Goal: Check status: Check status

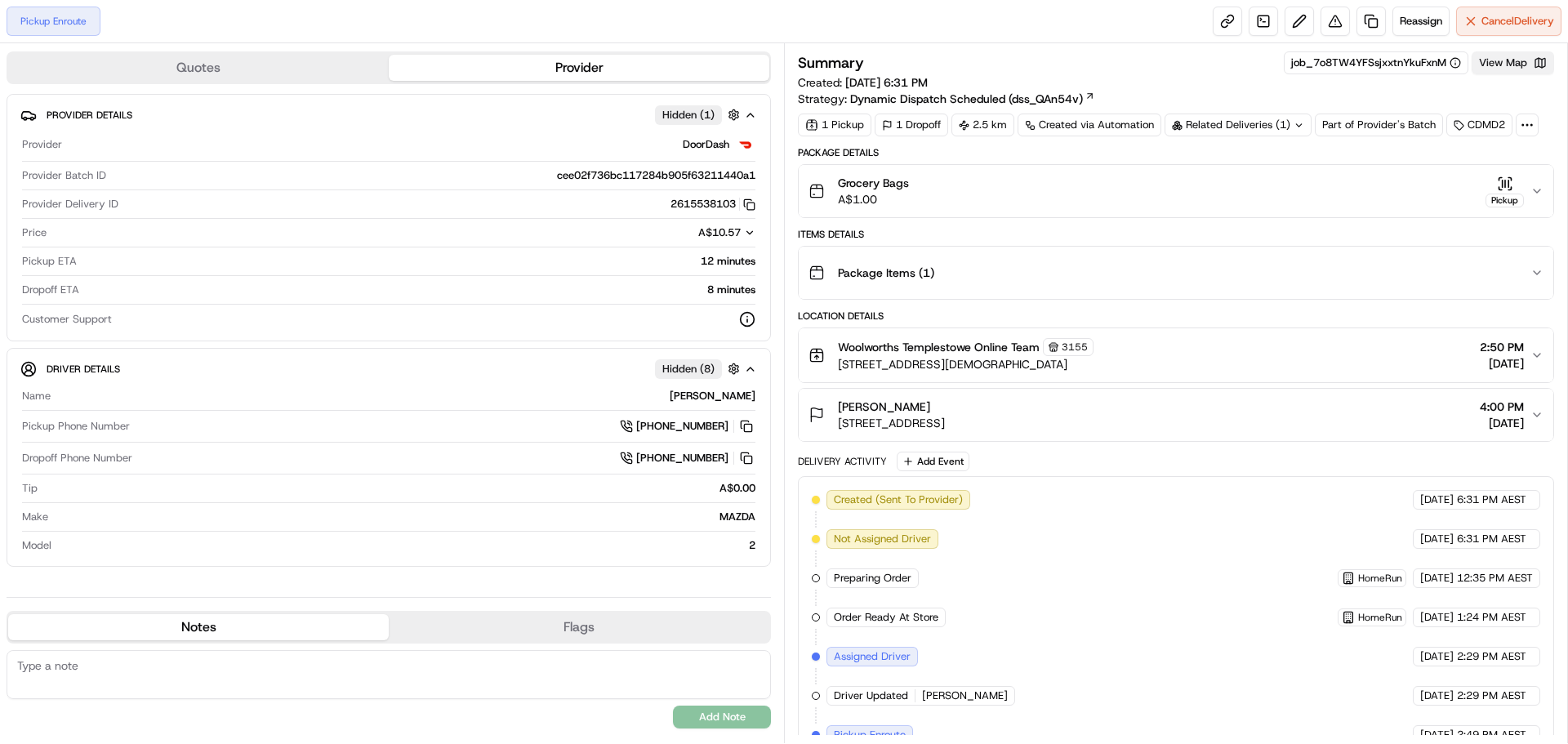
click at [1507, 65] on button "View Map" at bounding box center [1512, 62] width 83 height 22
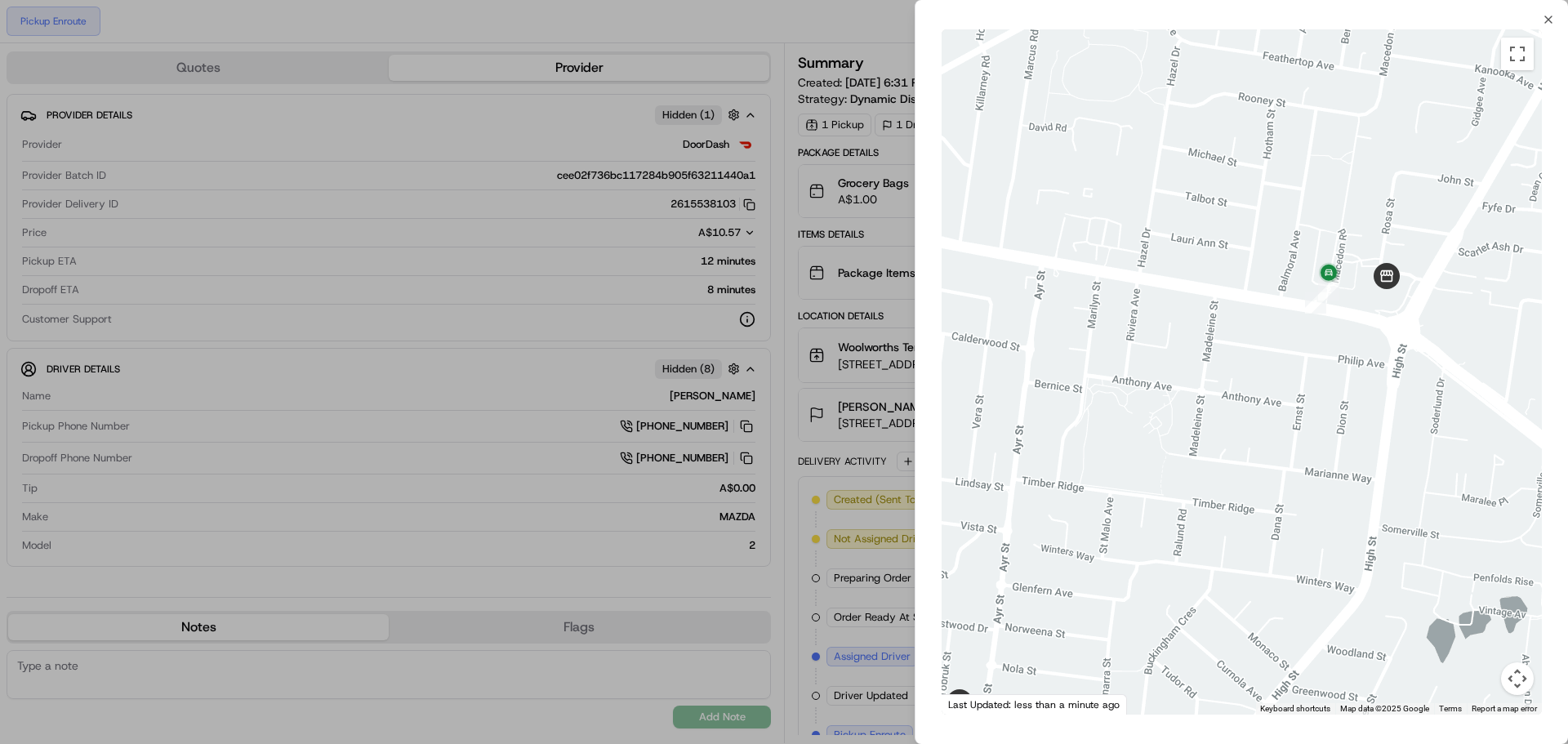
drag, startPoint x: 1431, startPoint y: 178, endPoint x: 1360, endPoint y: 312, distance: 151.6
click at [1360, 312] on div at bounding box center [1242, 372] width 601 height 685
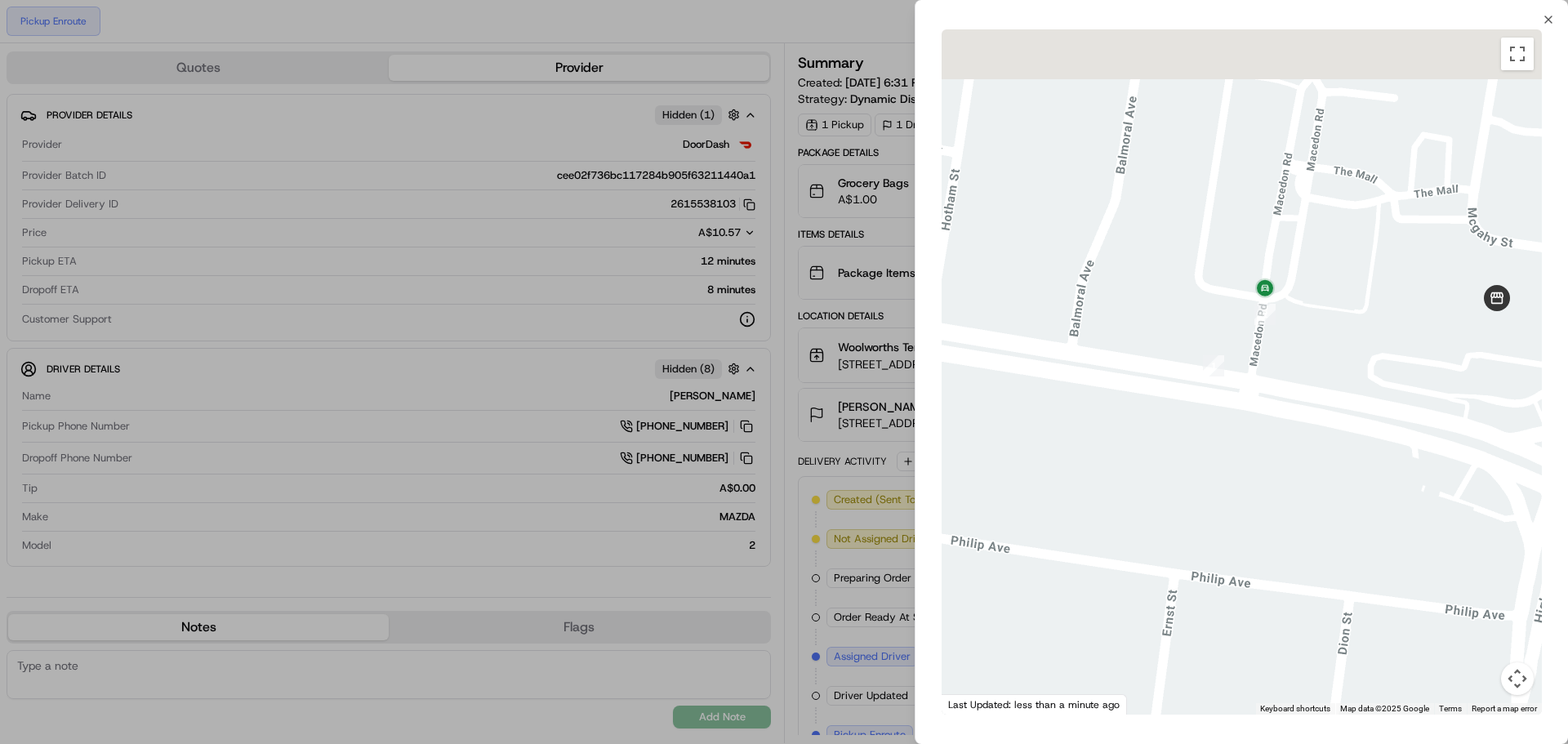
drag, startPoint x: 1372, startPoint y: 245, endPoint x: 1325, endPoint y: 345, distance: 110.5
click at [1325, 345] on div at bounding box center [1242, 372] width 601 height 685
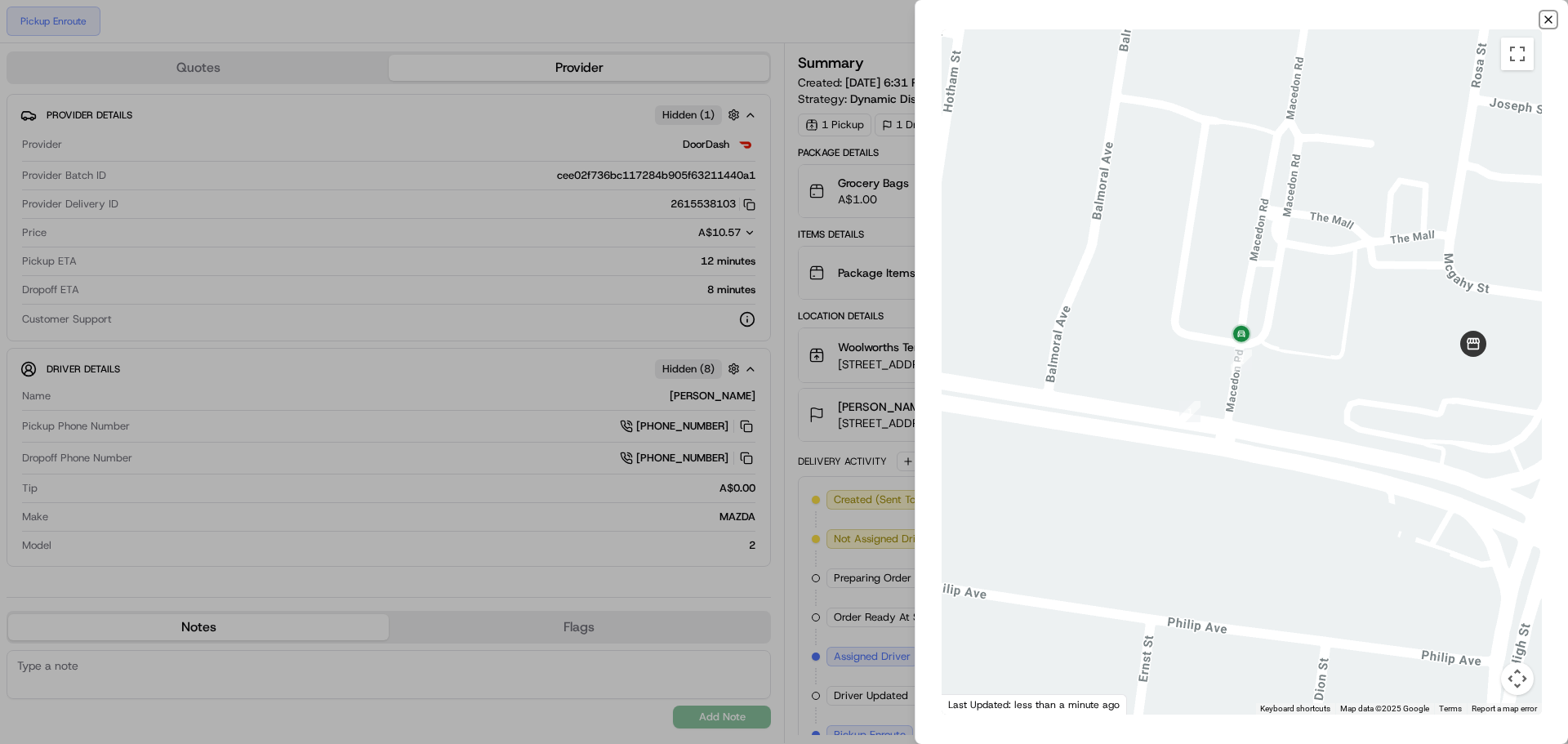
click at [1544, 23] on icon "button" at bounding box center [1548, 19] width 13 height 13
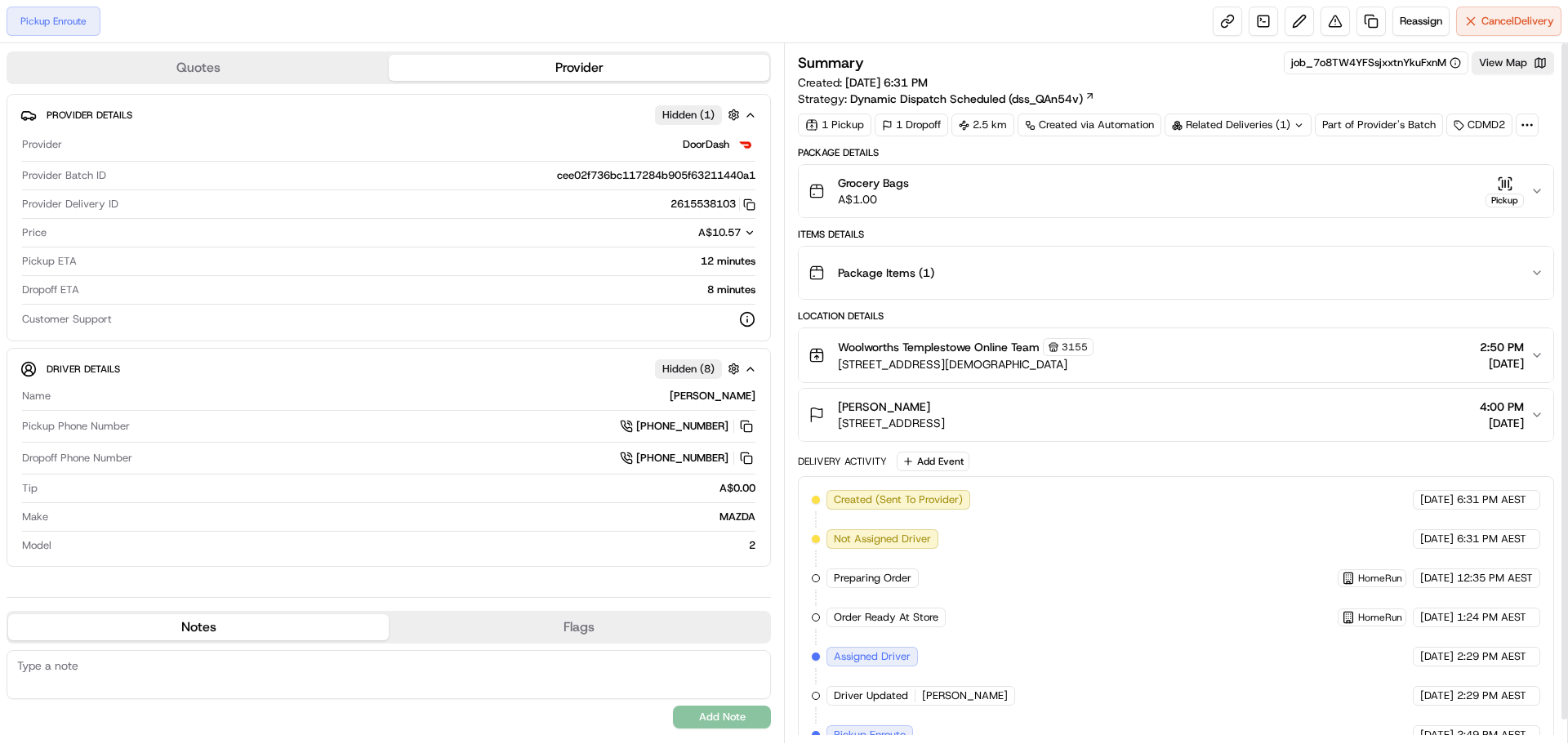
scroll to position [23, 0]
click at [1509, 61] on button "View Map" at bounding box center [1512, 62] width 83 height 22
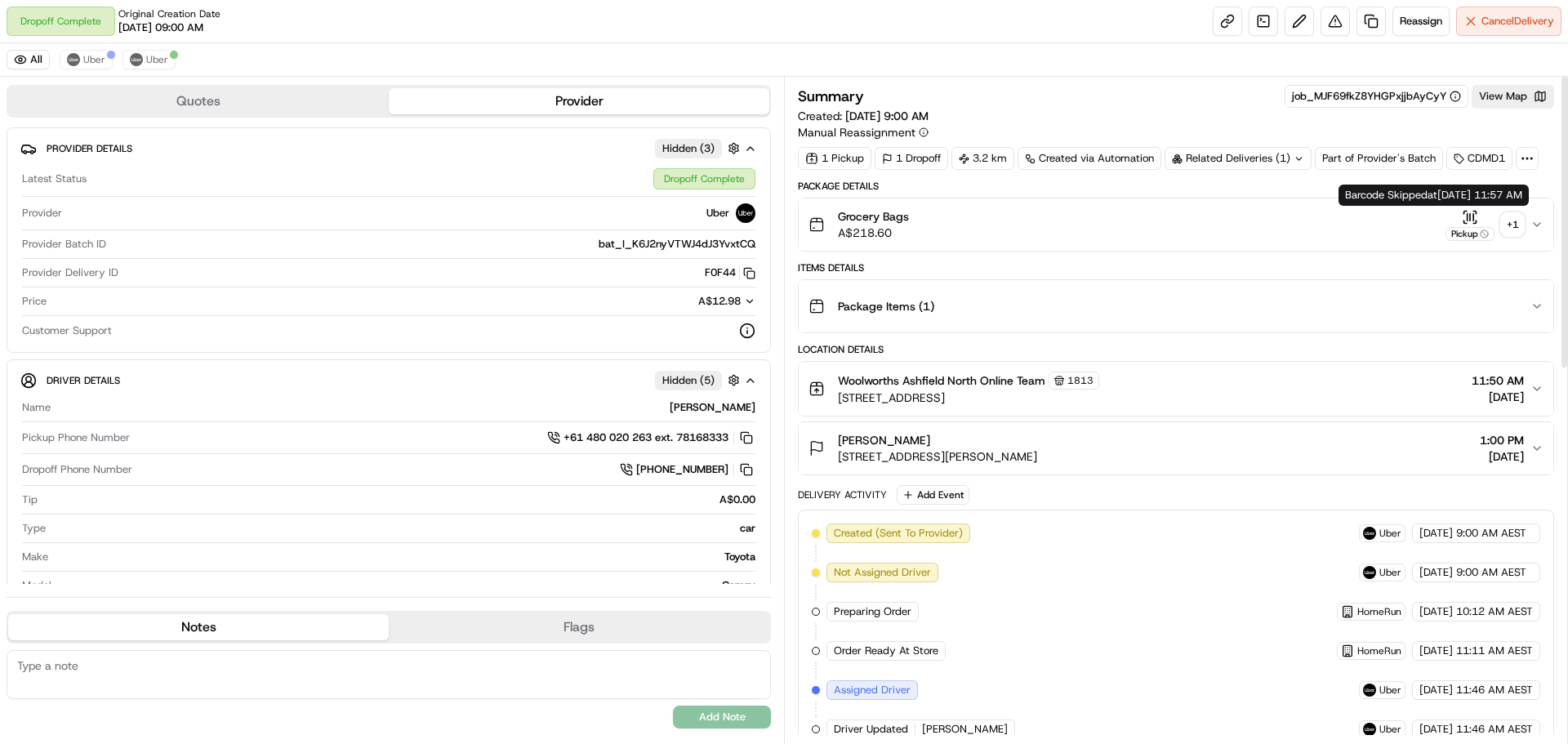
click at [1501, 231] on button "Pickup + 1" at bounding box center [1485, 224] width 78 height 32
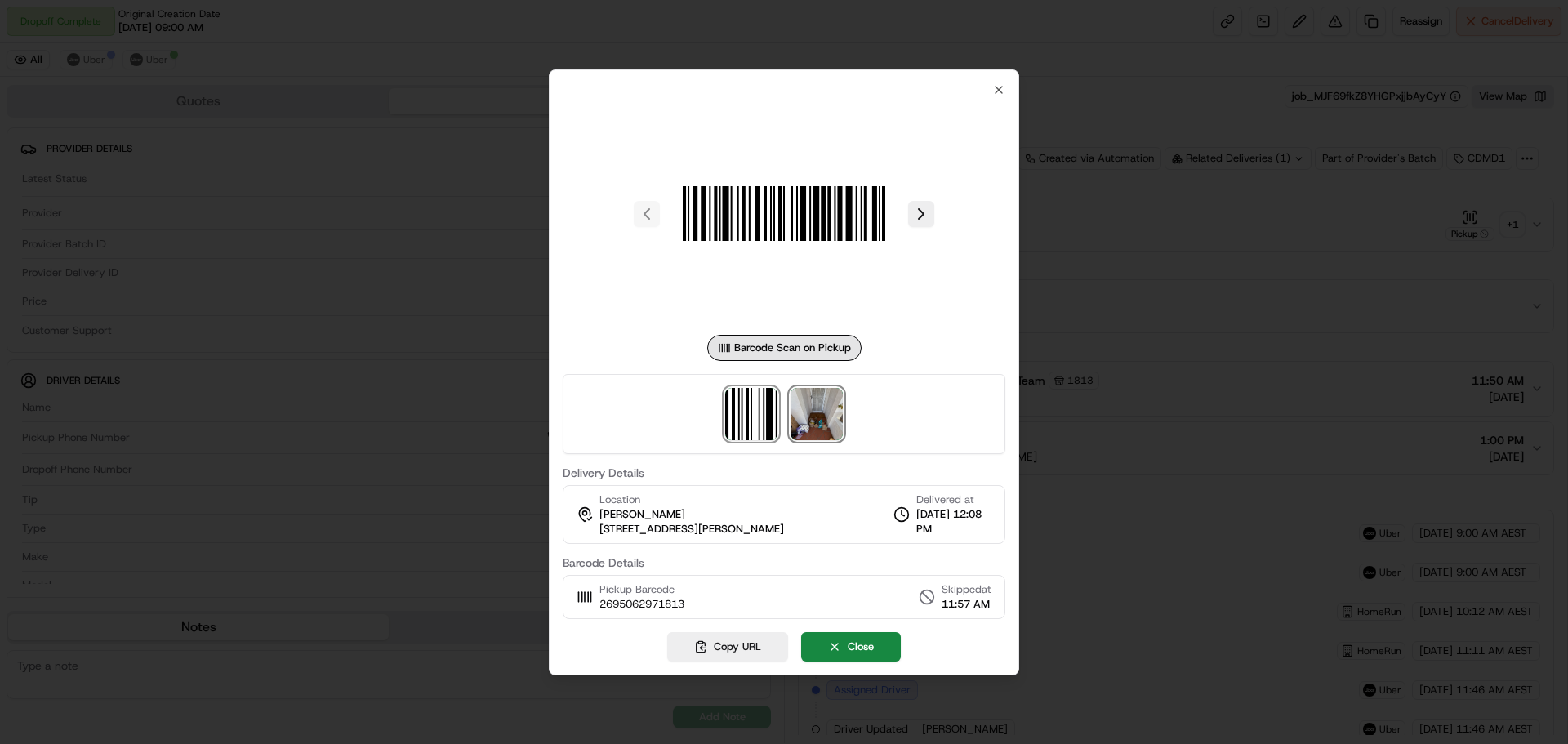
click at [832, 408] on img at bounding box center [817, 414] width 53 height 53
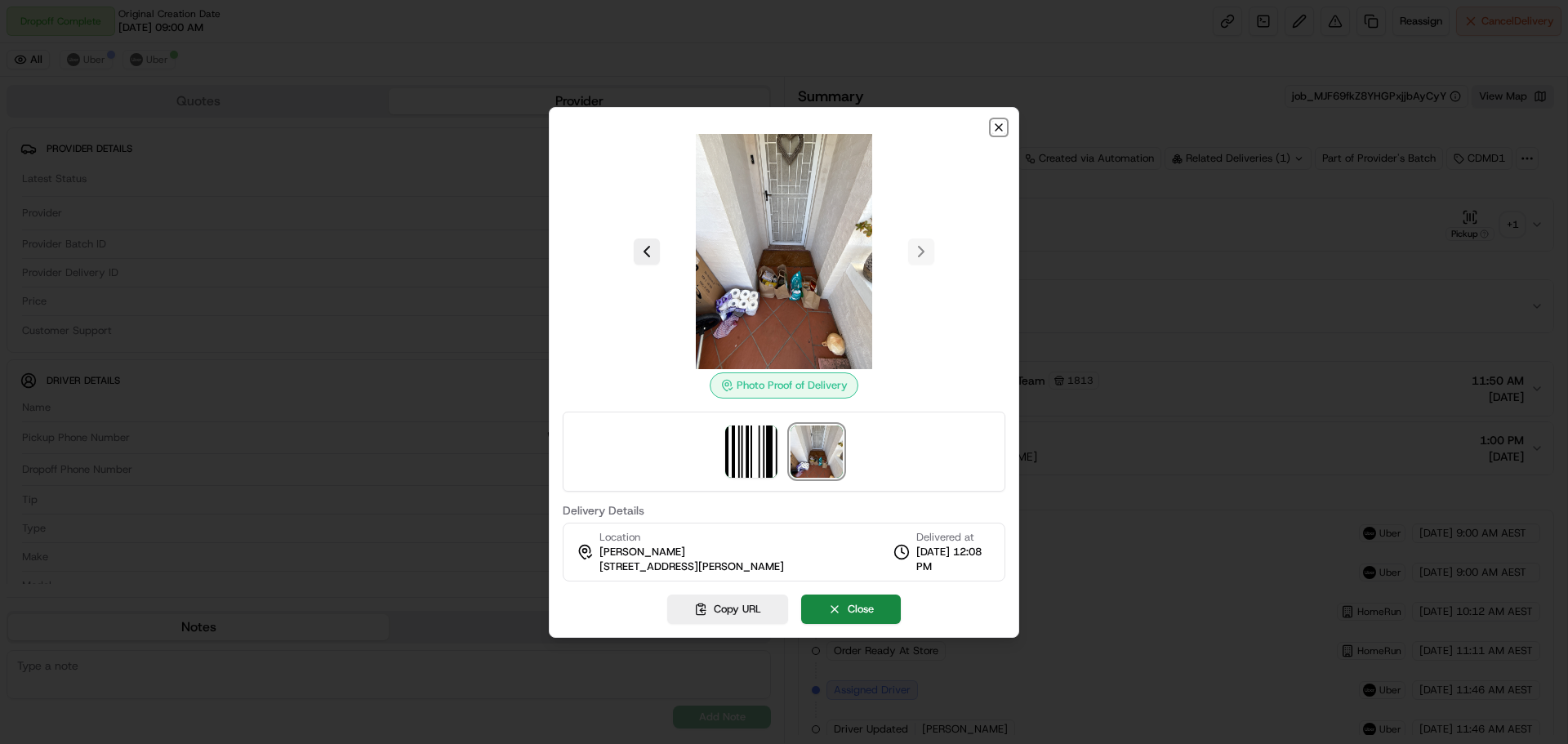
click at [999, 127] on icon "button" at bounding box center [999, 127] width 7 height 7
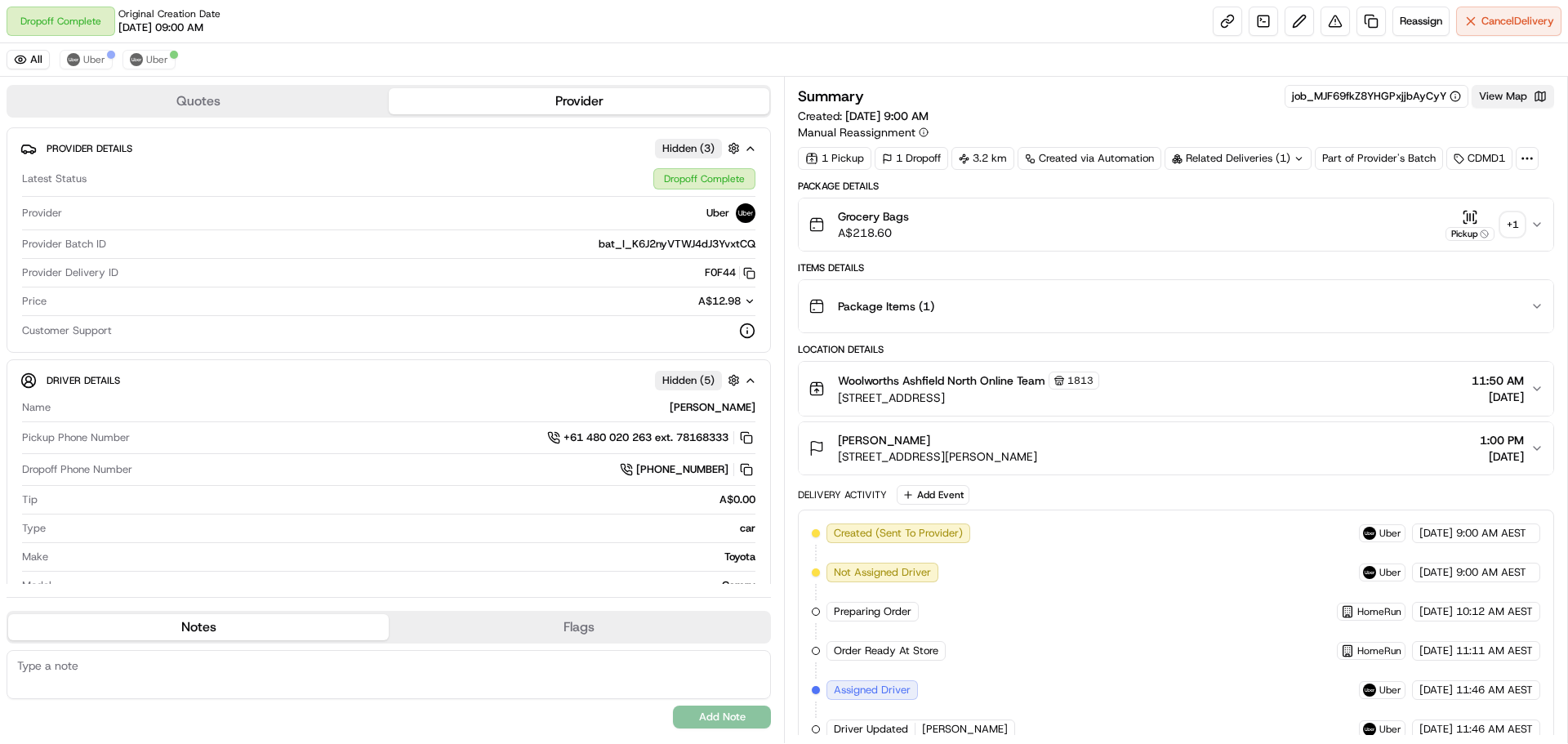
click at [1511, 103] on button "View Map" at bounding box center [1512, 96] width 83 height 22
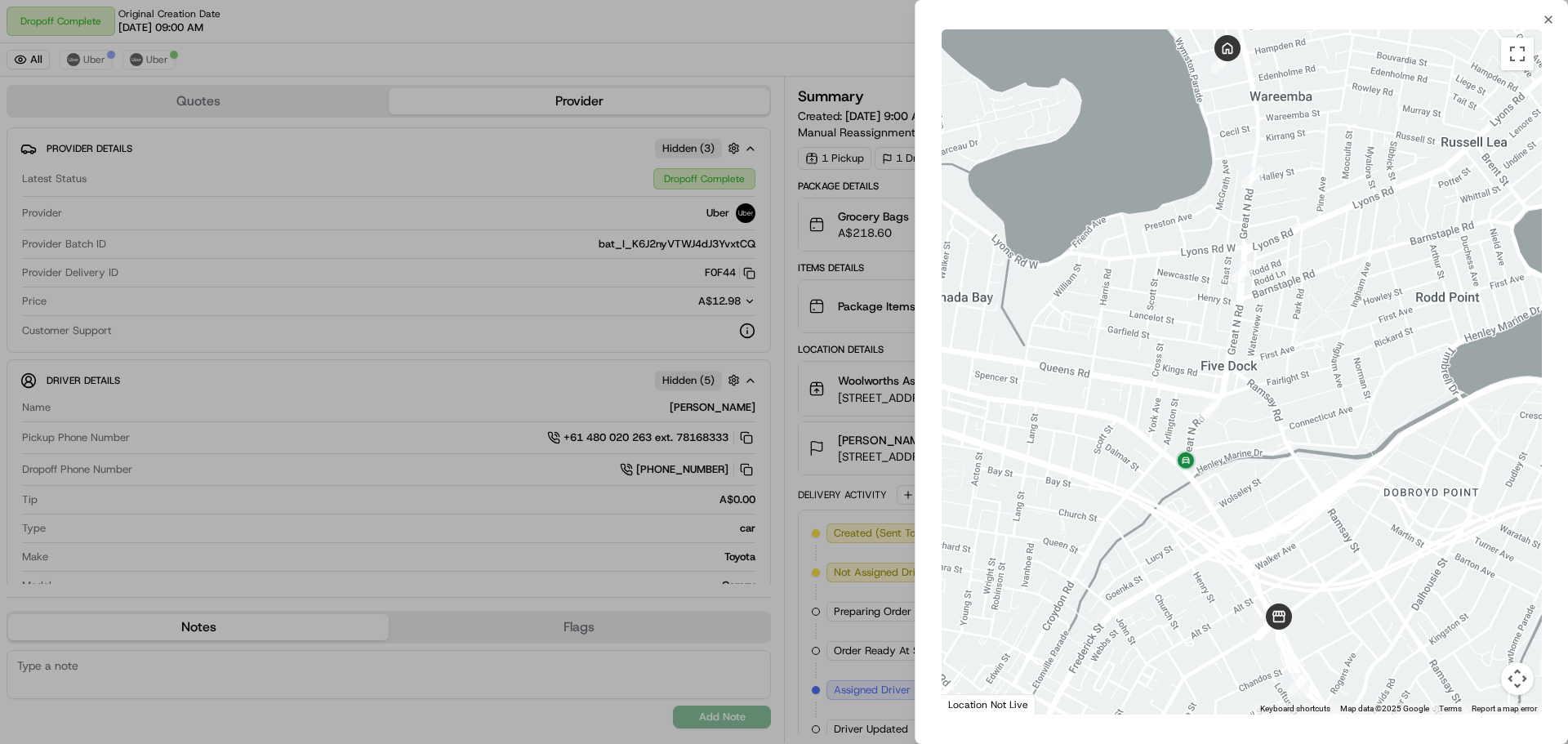
click at [658, 346] on div at bounding box center [784, 372] width 1568 height 744
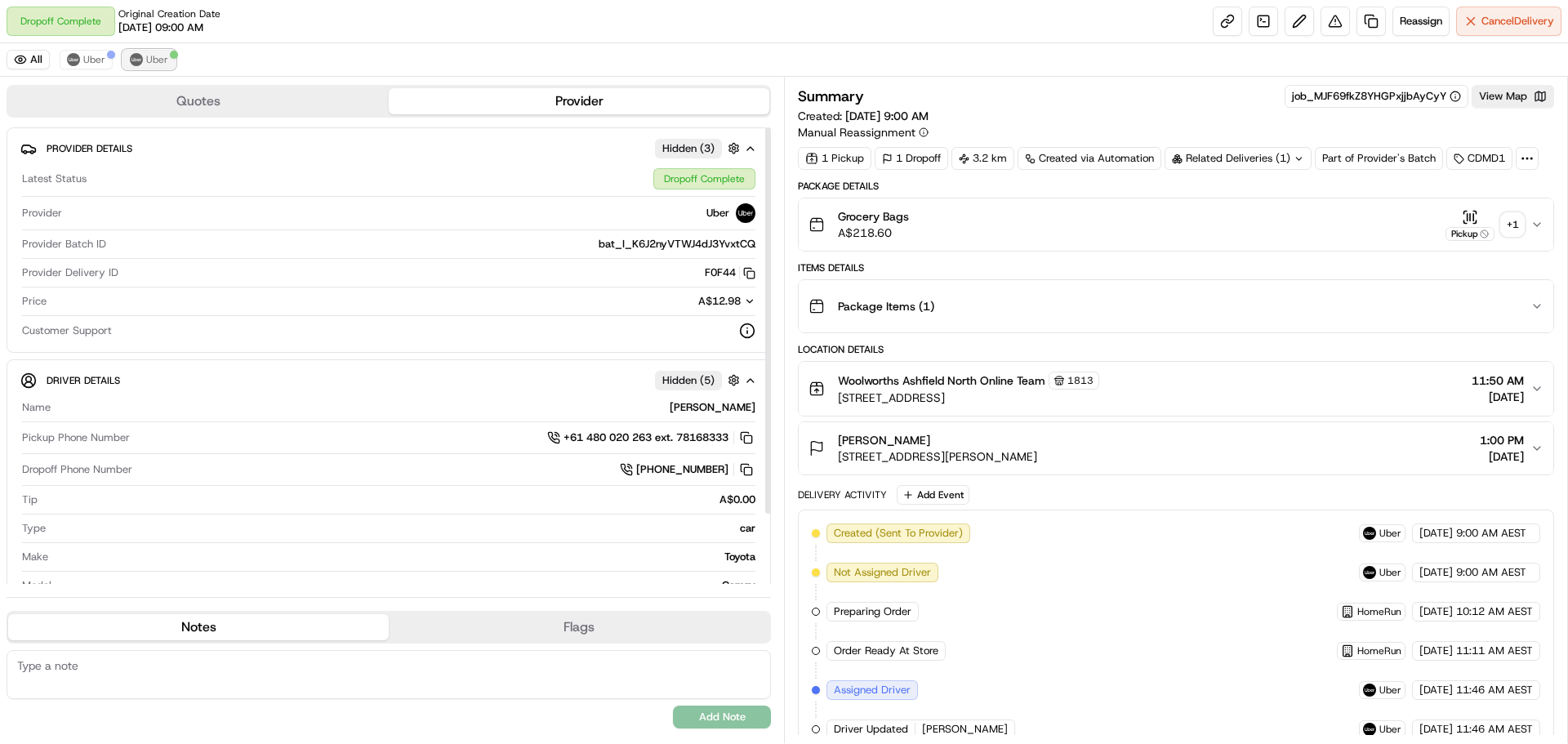
click at [165, 58] on span "Uber" at bounding box center [157, 59] width 22 height 13
click at [107, 52] on div at bounding box center [111, 55] width 8 height 8
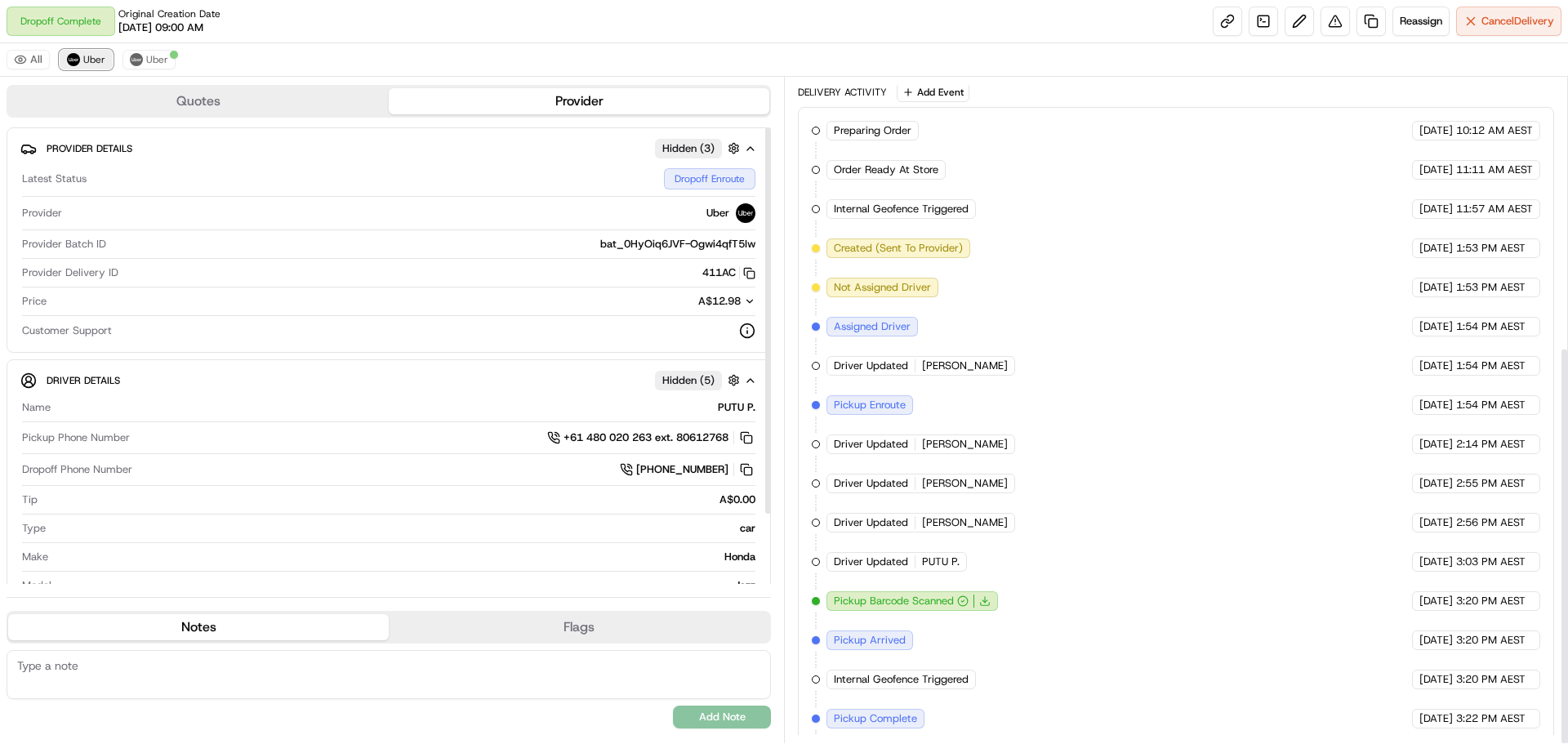
scroll to position [450, 0]
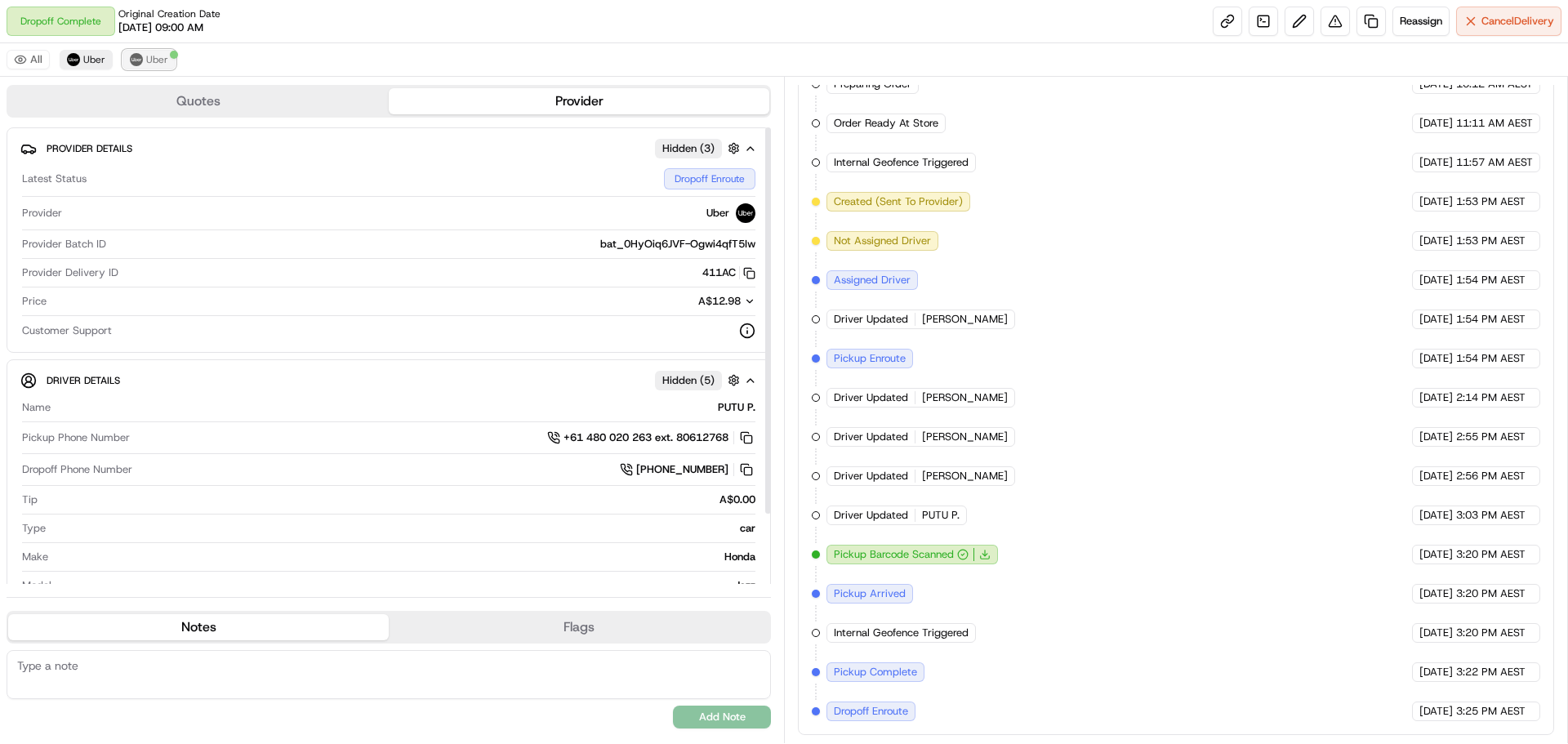
click at [154, 58] on span "Uber" at bounding box center [157, 59] width 22 height 13
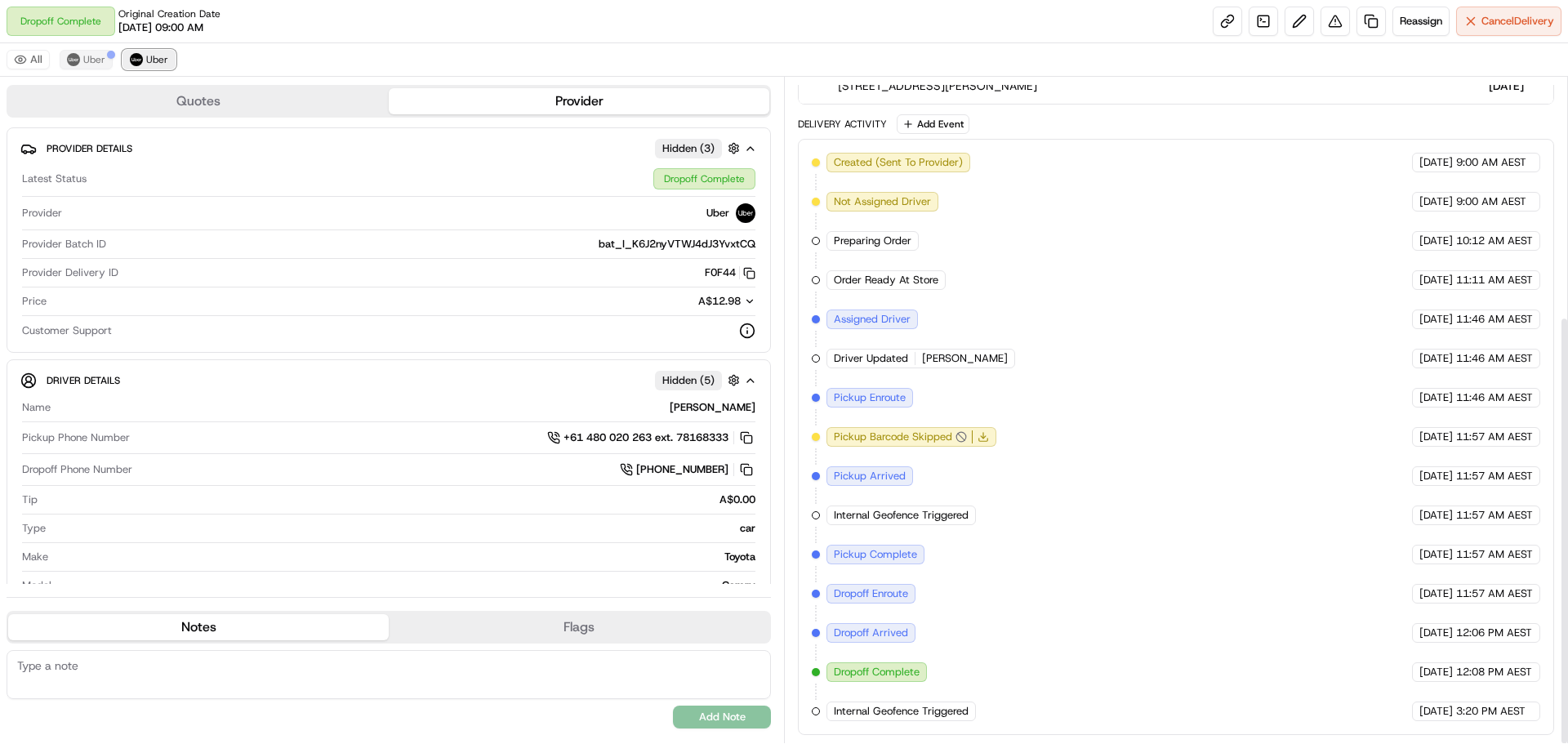
scroll to position [371, 0]
click at [85, 57] on span "Uber" at bounding box center [94, 59] width 22 height 13
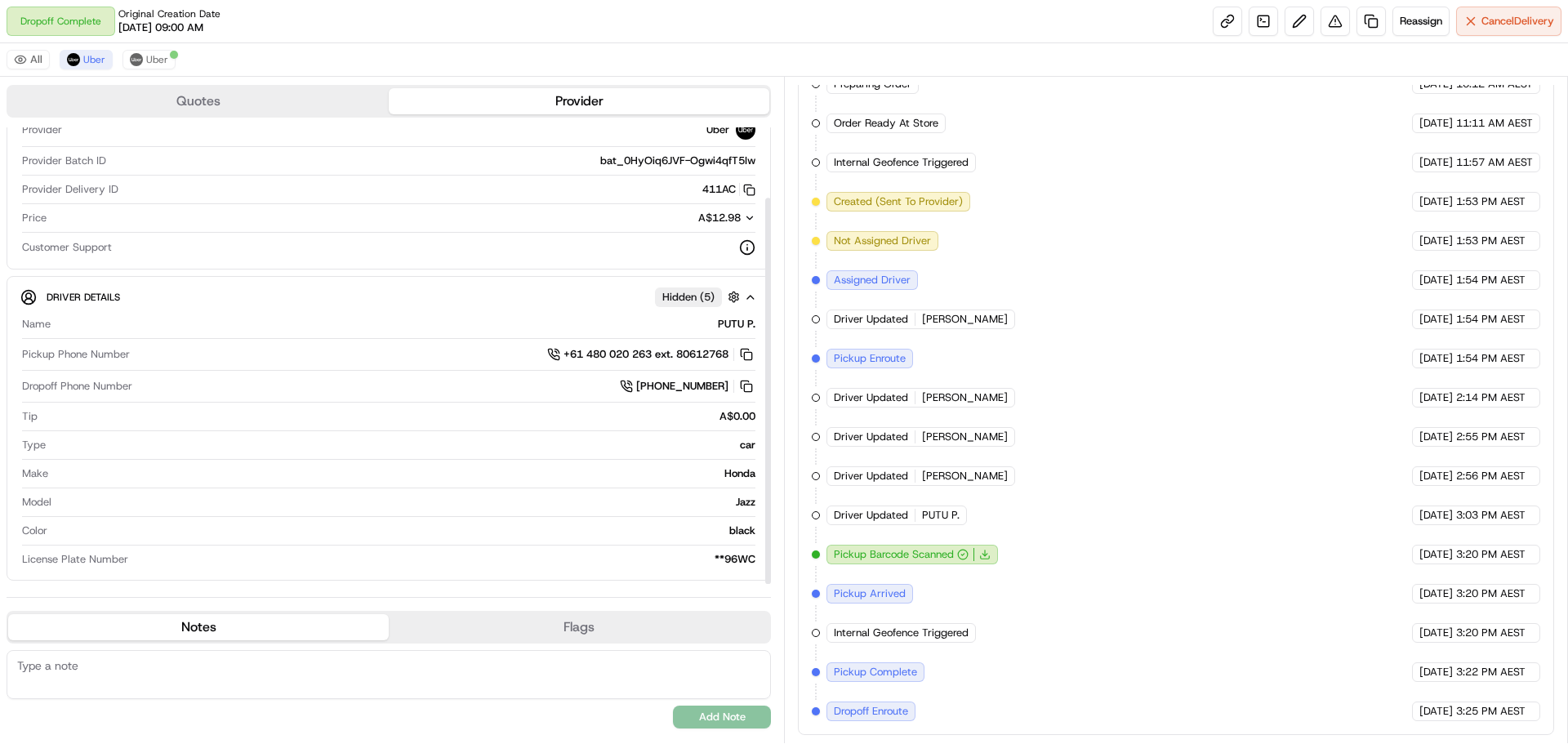
scroll to position [0, 0]
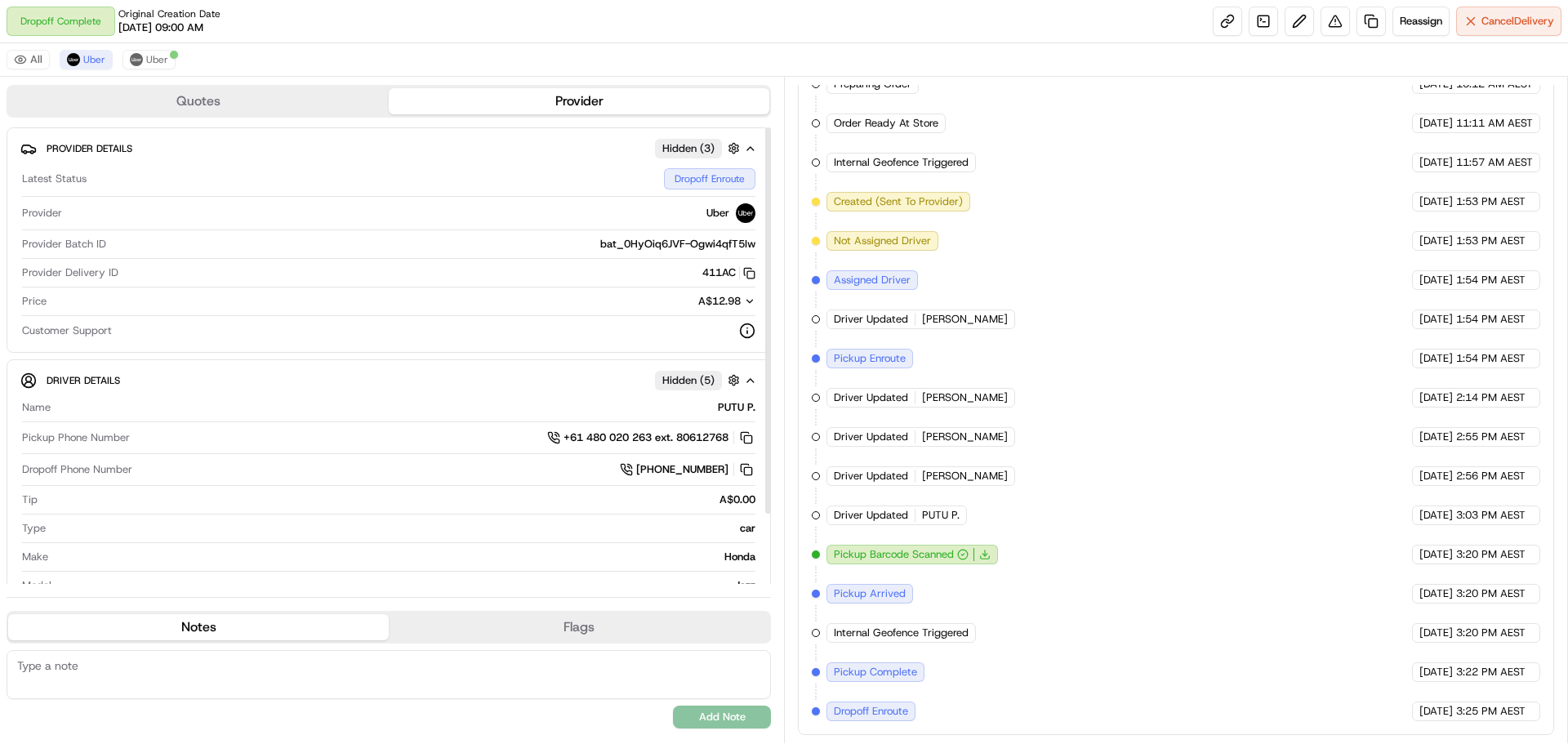
drag, startPoint x: 767, startPoint y: 247, endPoint x: 775, endPoint y: 203, distance: 44.7
click at [771, 206] on div at bounding box center [768, 321] width 6 height 386
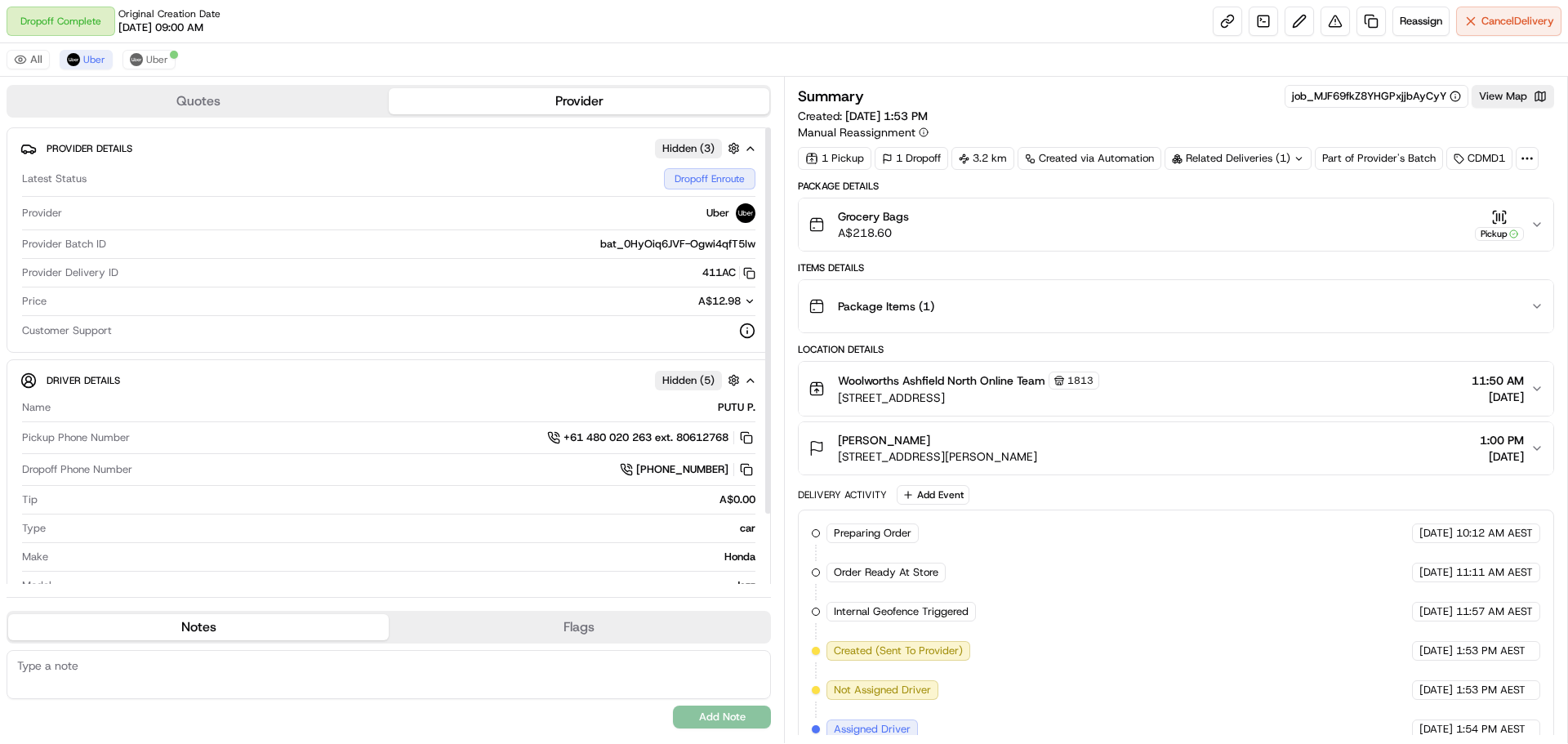
click at [721, 173] on div "Dropoff Enroute" at bounding box center [423, 179] width 662 height 21
click at [712, 153] on span "Hidden ( 3 )" at bounding box center [688, 148] width 53 height 15
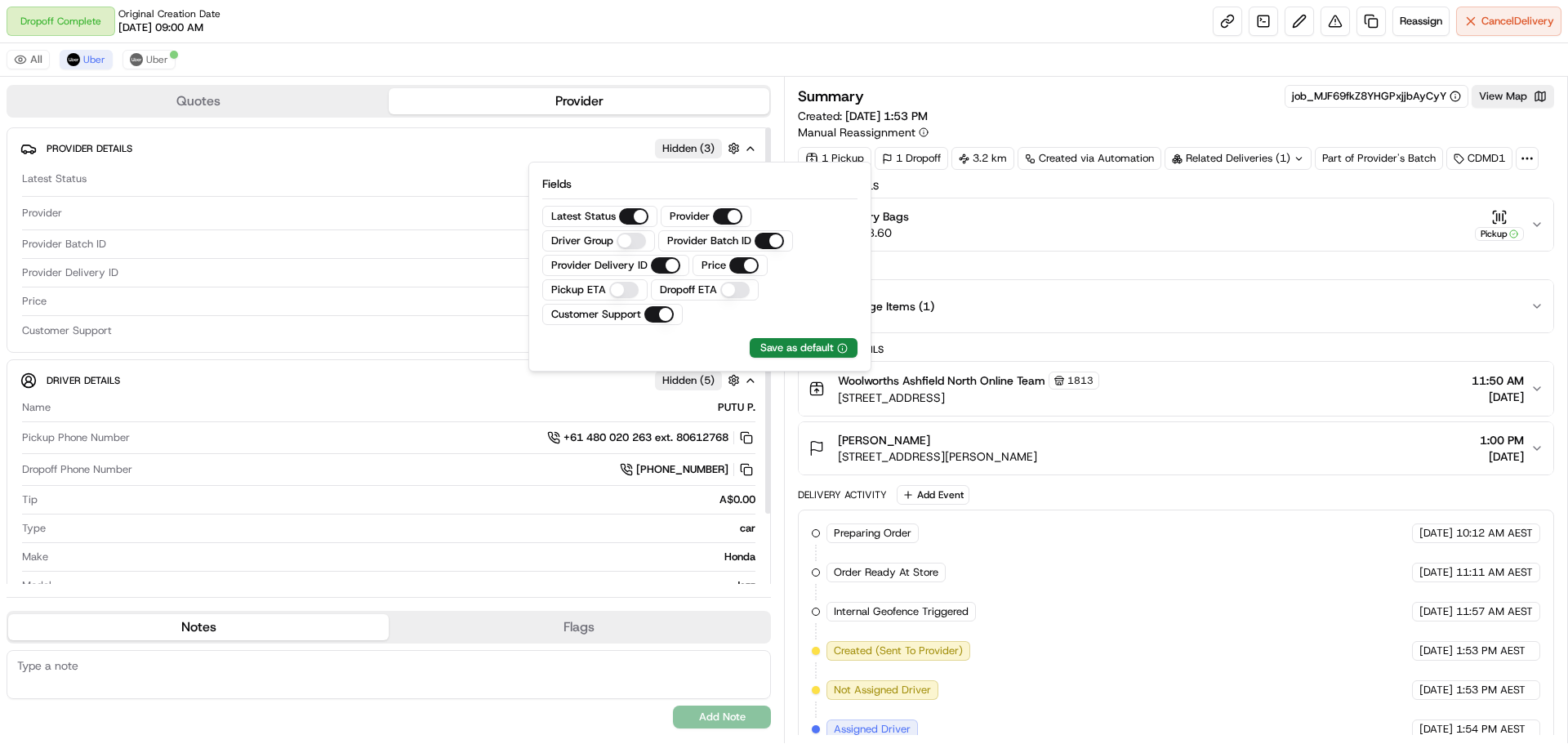
click at [707, 153] on span "Hidden ( 3 )" at bounding box center [688, 148] width 53 height 15
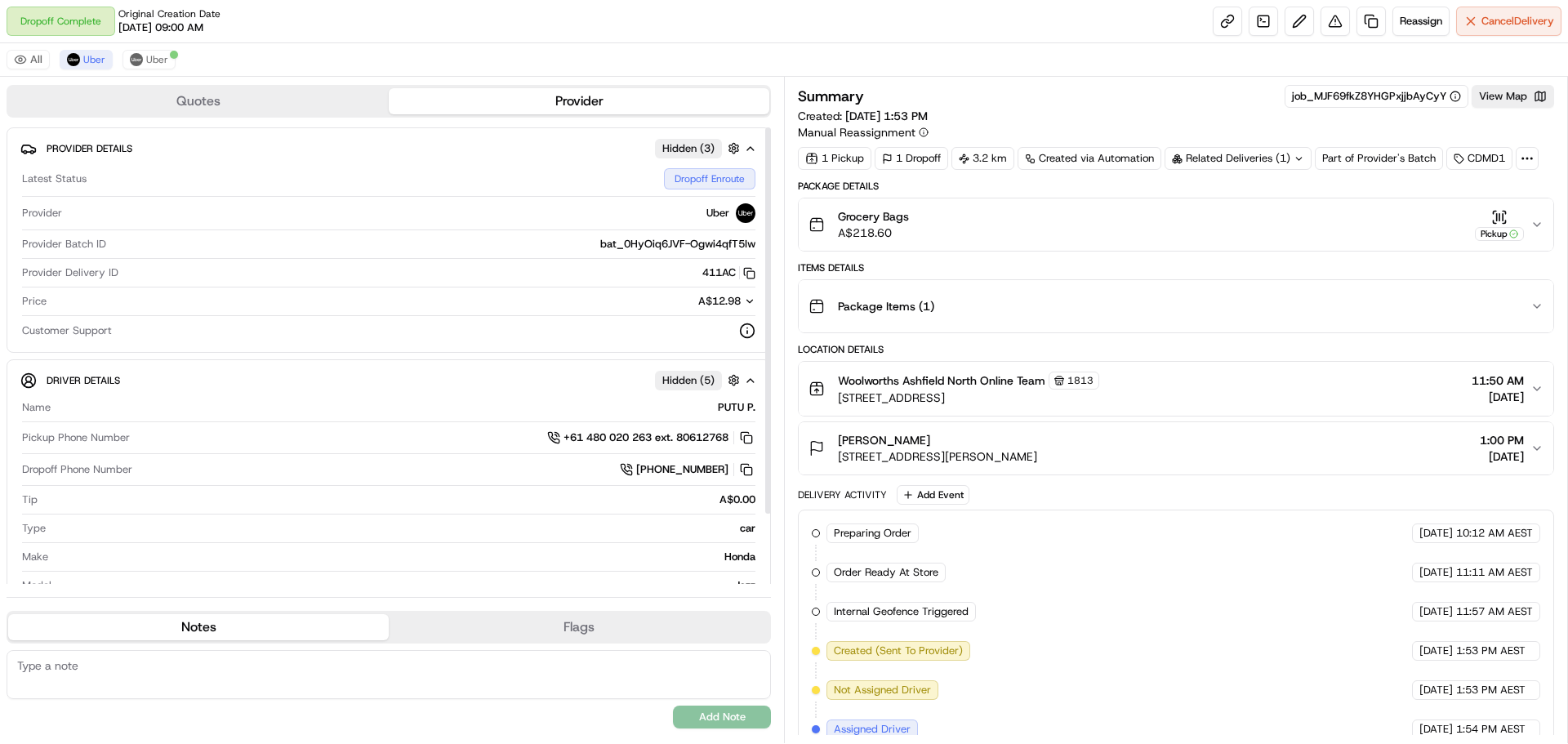
click at [747, 150] on icon "button" at bounding box center [750, 148] width 7 height 3
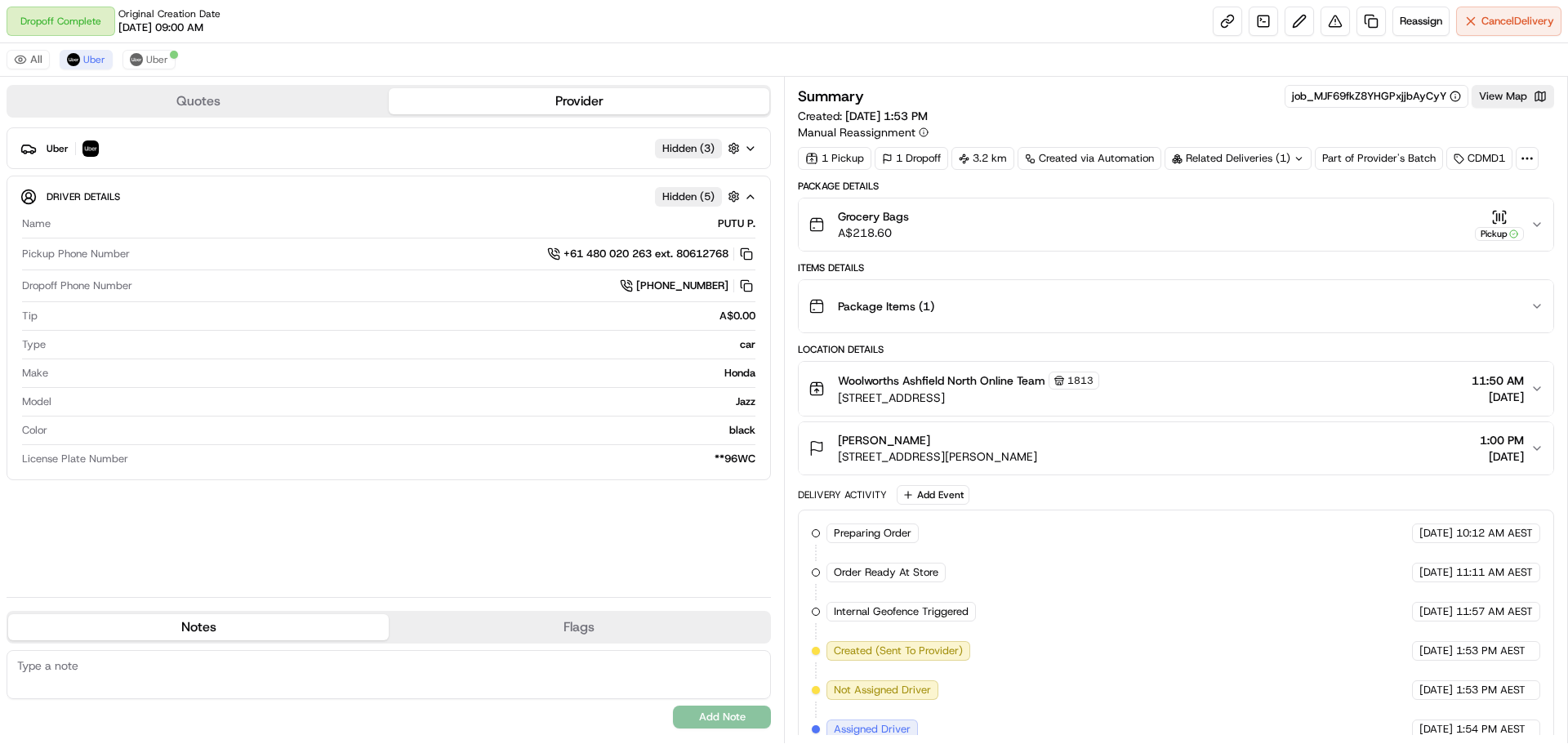
click at [752, 149] on icon "button" at bounding box center [750, 148] width 7 height 3
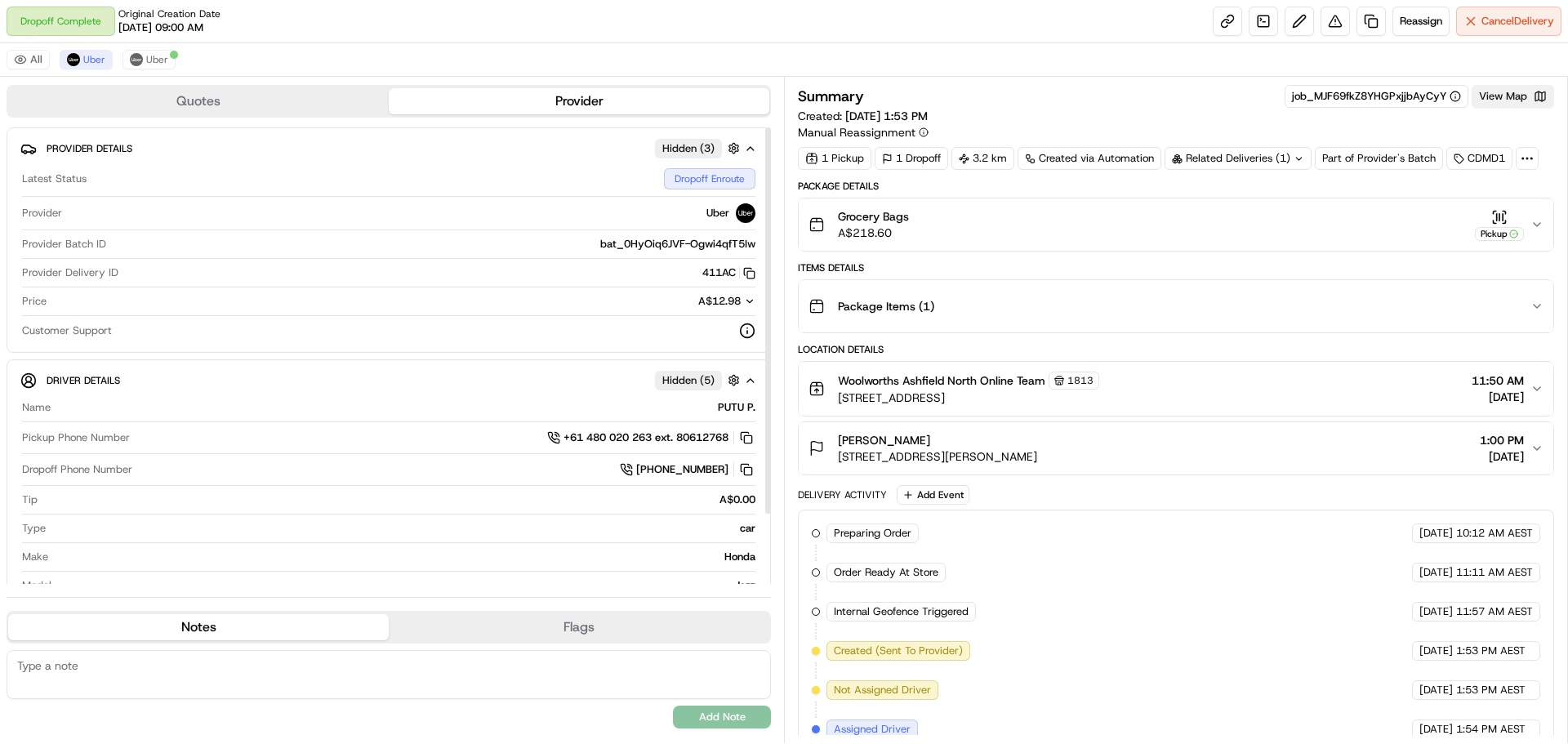
click at [1489, 99] on button "View Map" at bounding box center [1512, 96] width 83 height 22
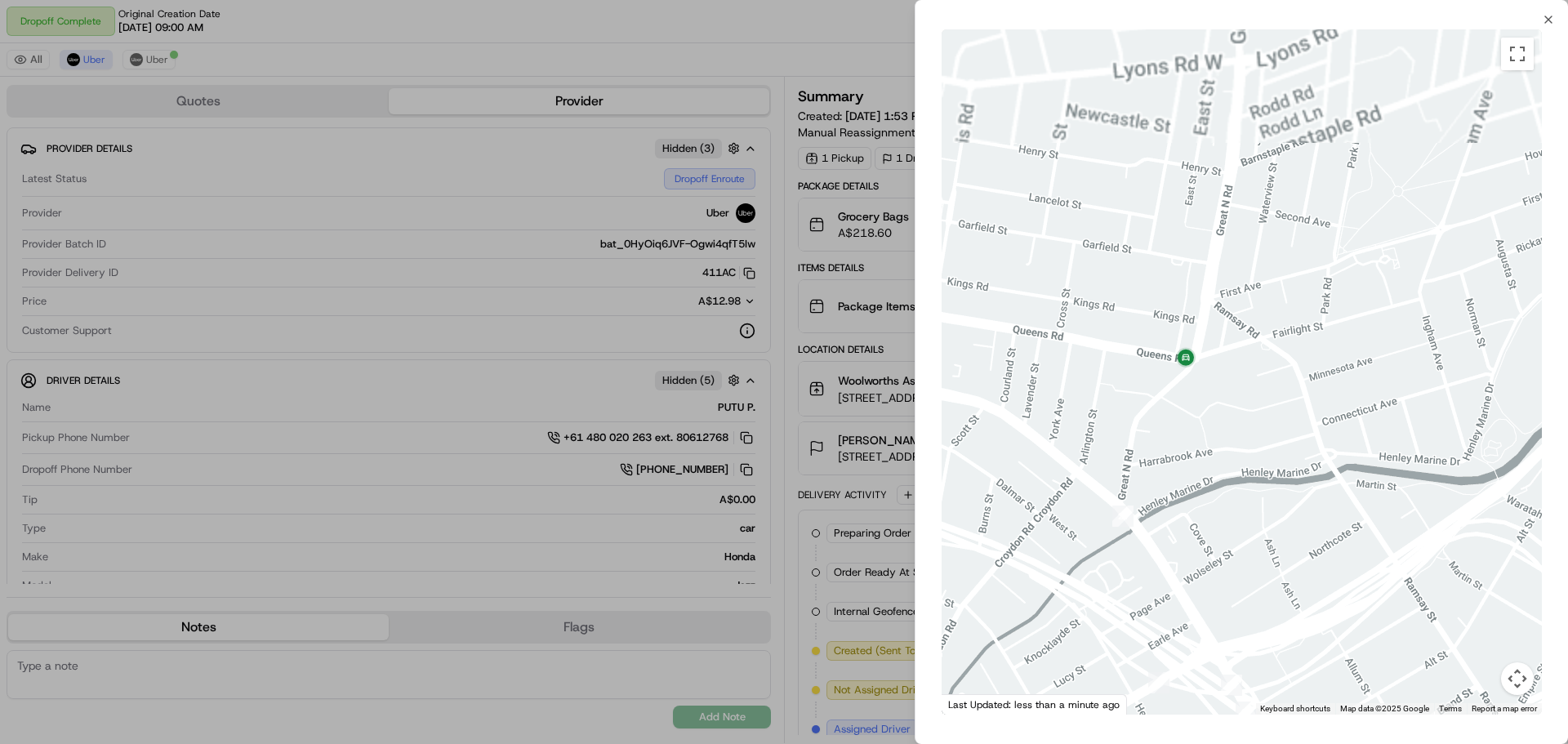
drag, startPoint x: 1222, startPoint y: 264, endPoint x: 1219, endPoint y: 392, distance: 128.0
click at [1217, 392] on div at bounding box center [1242, 372] width 601 height 685
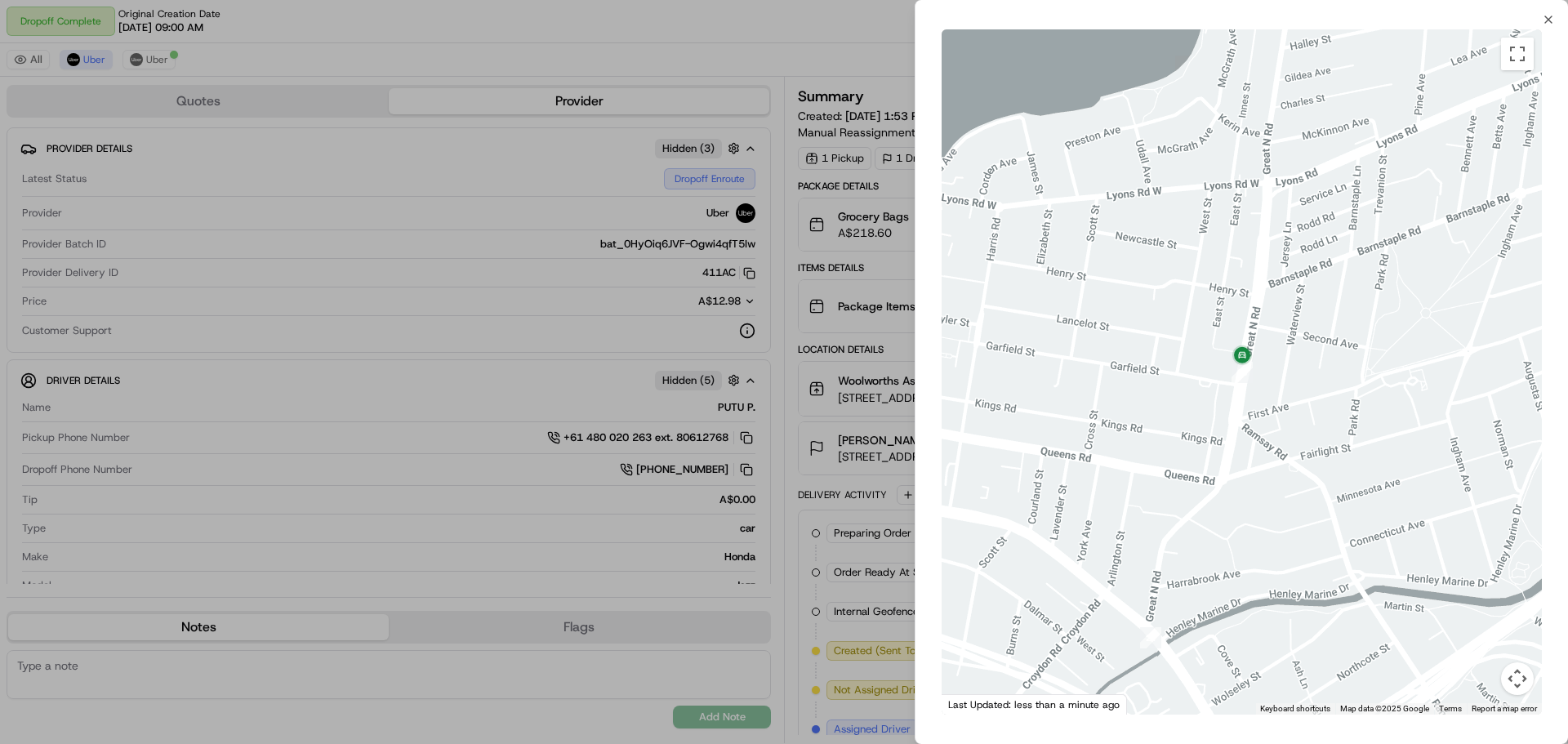
click at [781, 383] on div at bounding box center [784, 372] width 1568 height 744
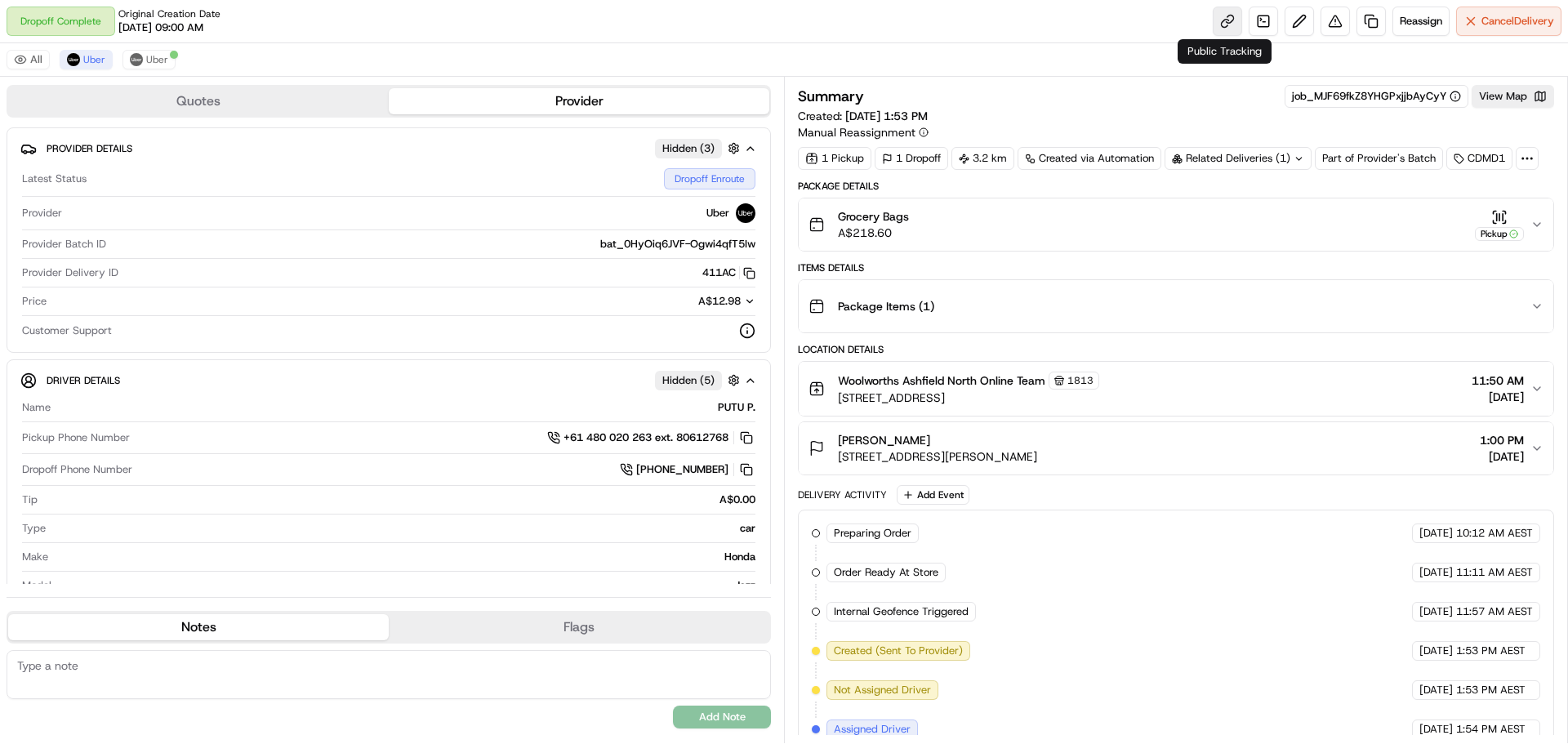
click at [1220, 21] on link at bounding box center [1228, 21] width 29 height 29
click at [1501, 113] on div "Summary job_MJF69fkZ8YHGPxjjbAyCyY View Map Created: [DATE] 1:53 PM Manual Reas…" at bounding box center [1176, 112] width 757 height 56
click at [1502, 97] on button "View Map" at bounding box center [1512, 96] width 83 height 22
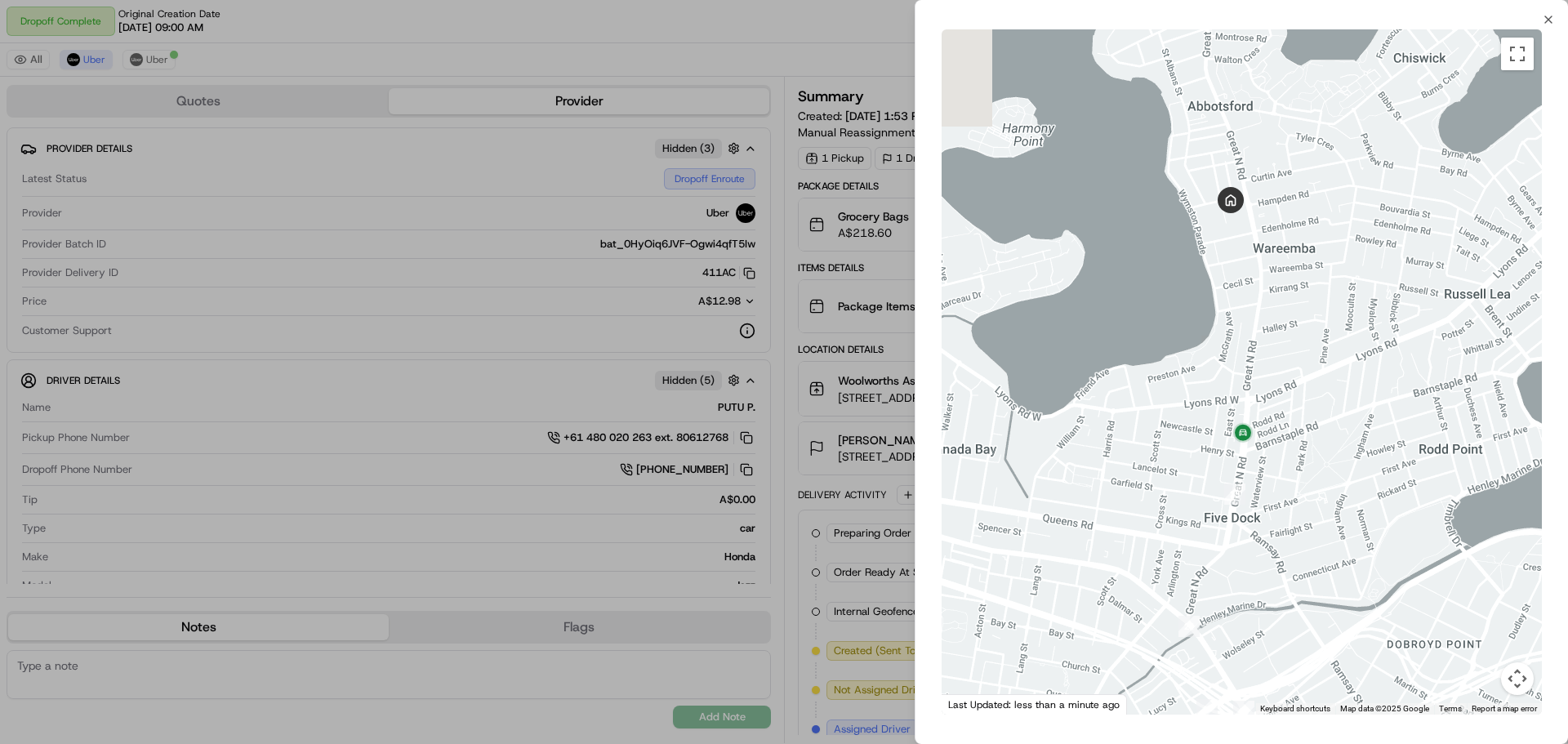
drag, startPoint x: 1269, startPoint y: 151, endPoint x: 1258, endPoint y: 274, distance: 123.5
click at [1258, 274] on div at bounding box center [1242, 372] width 601 height 685
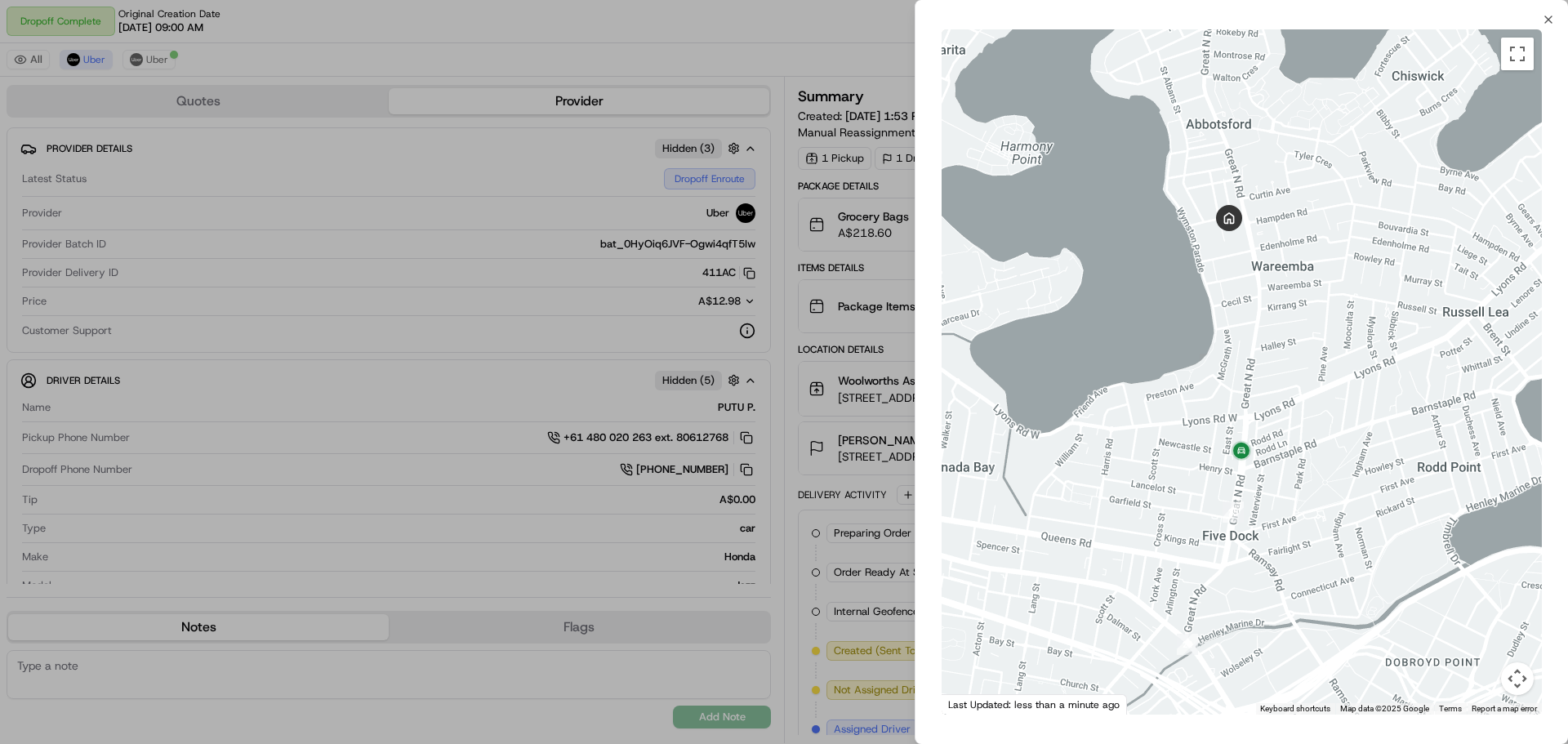
click at [1548, 27] on div "← Move left → Move right ↑ Move up ↓ Move down + Zoom in - Zoom out Home Jump l…" at bounding box center [1241, 372] width 652 height 691
click at [1549, 20] on icon "button" at bounding box center [1548, 20] width 7 height 7
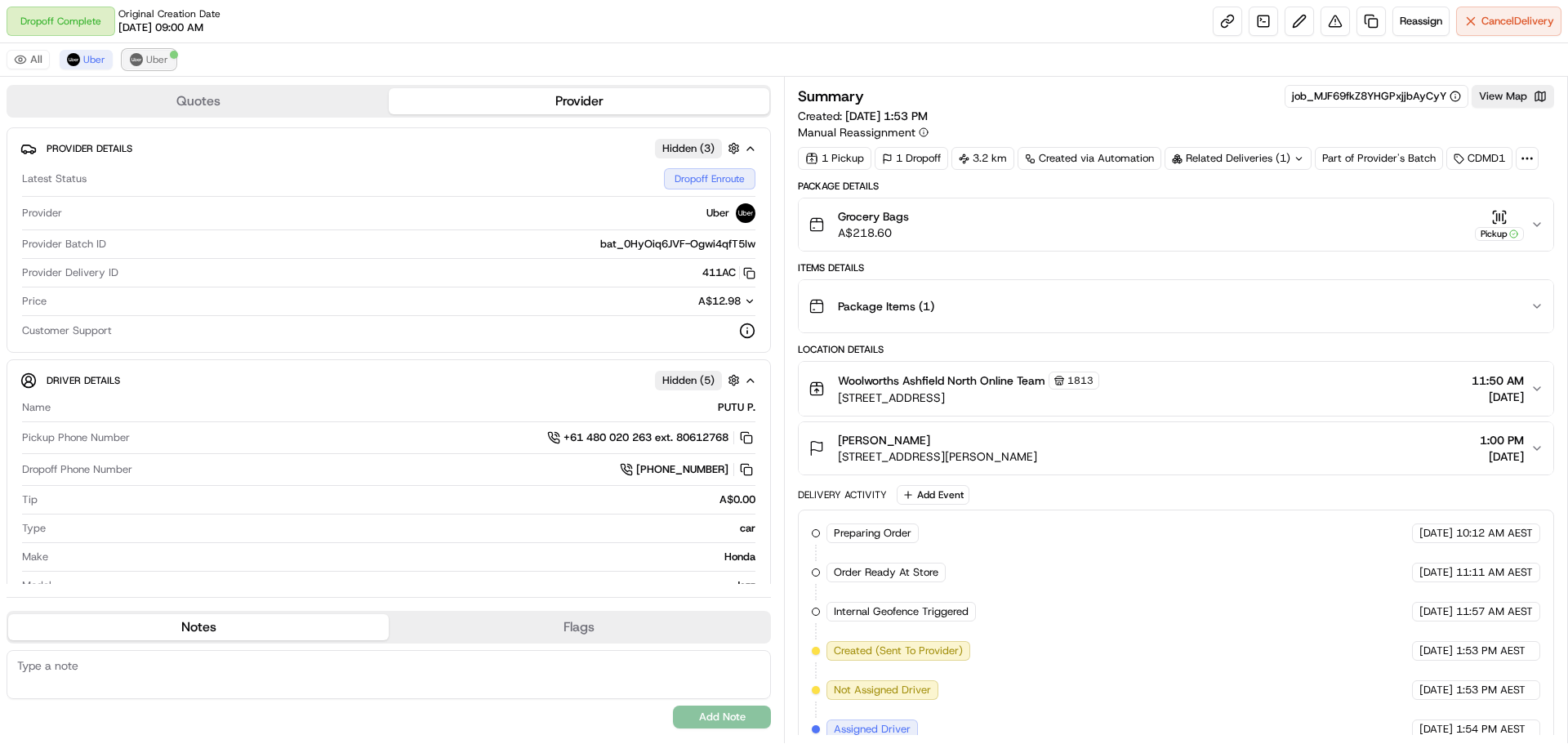
click at [138, 55] on img at bounding box center [136, 59] width 13 height 13
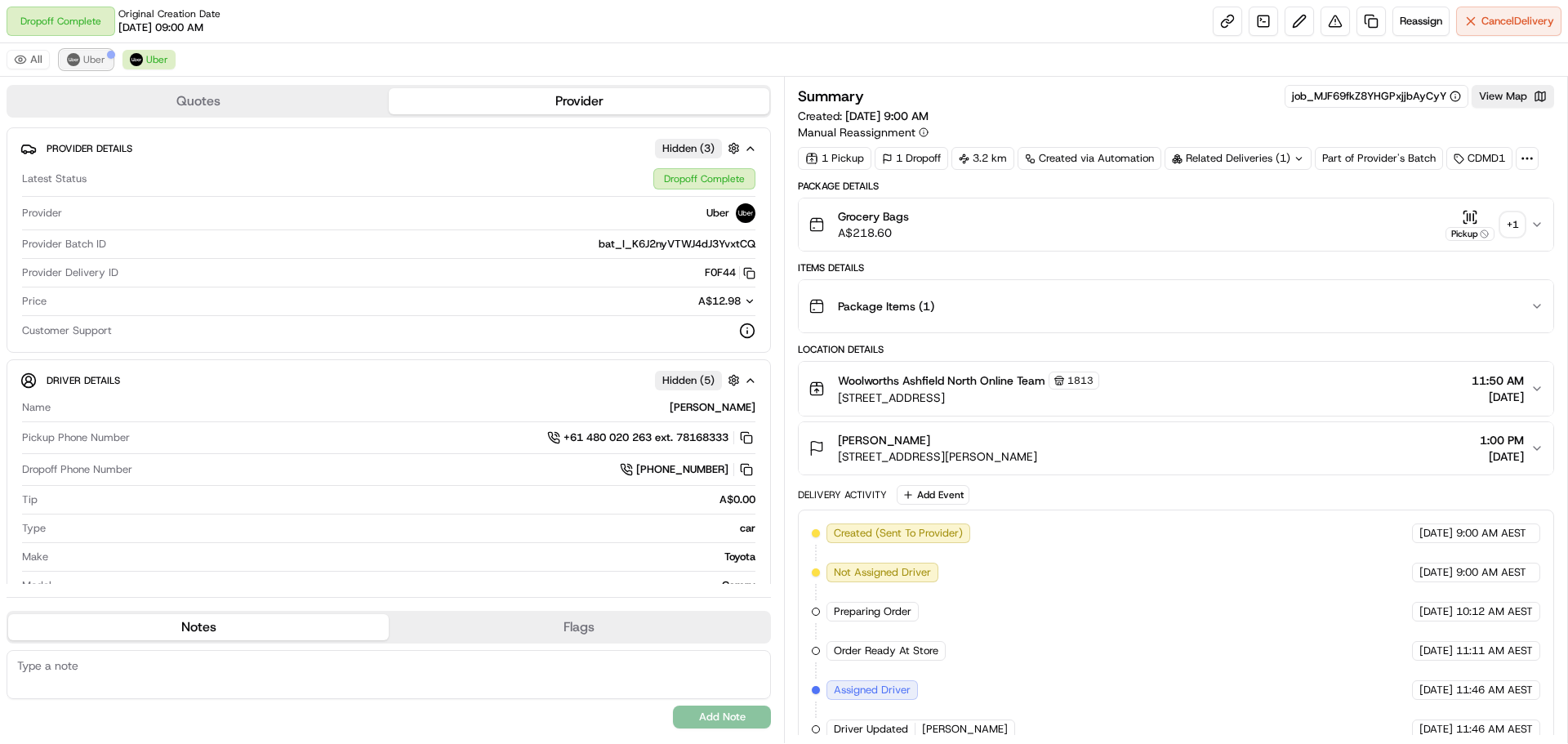
click at [83, 58] on span "Uber" at bounding box center [94, 59] width 22 height 13
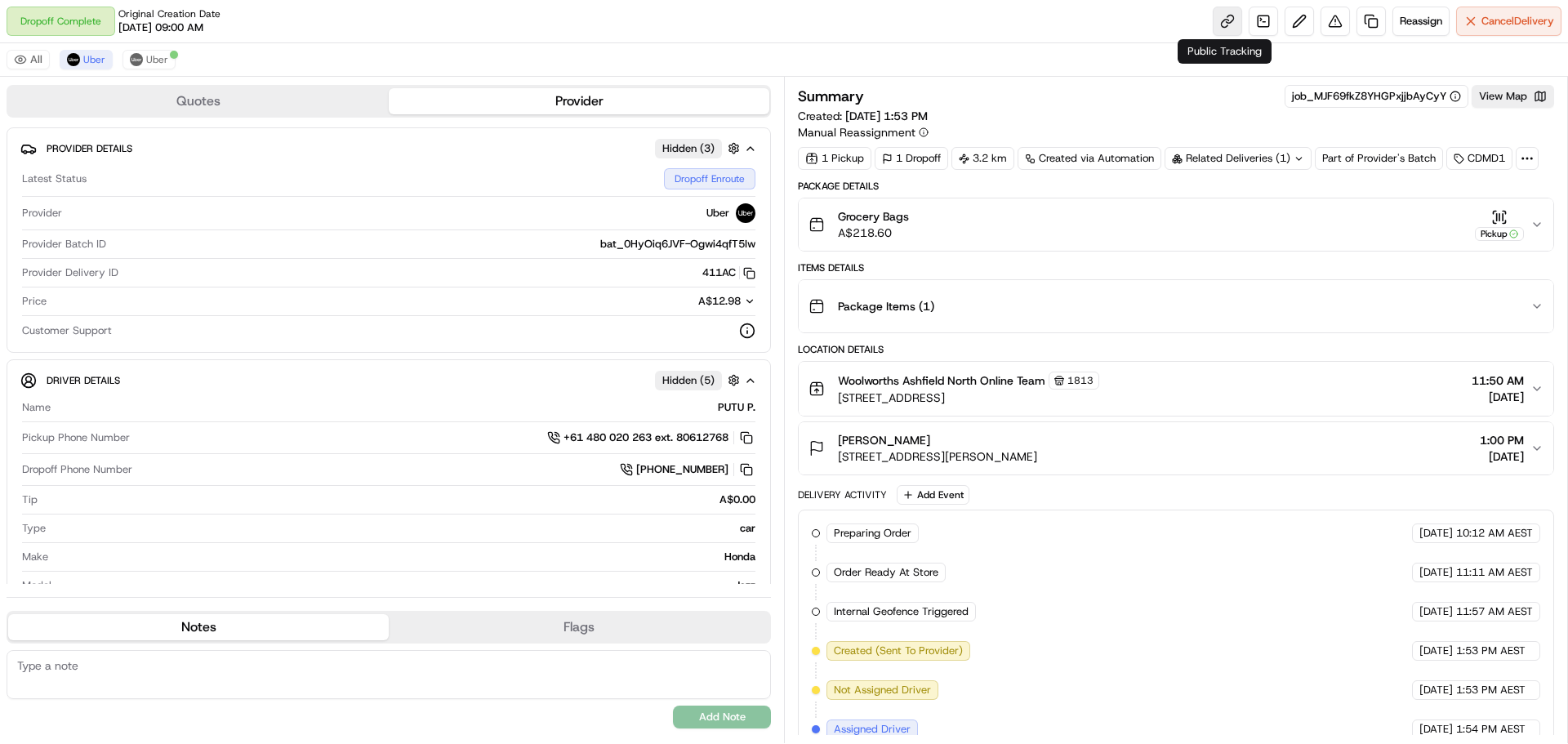
click at [1225, 20] on link at bounding box center [1228, 21] width 29 height 29
click at [1491, 105] on button "View Map" at bounding box center [1512, 96] width 83 height 22
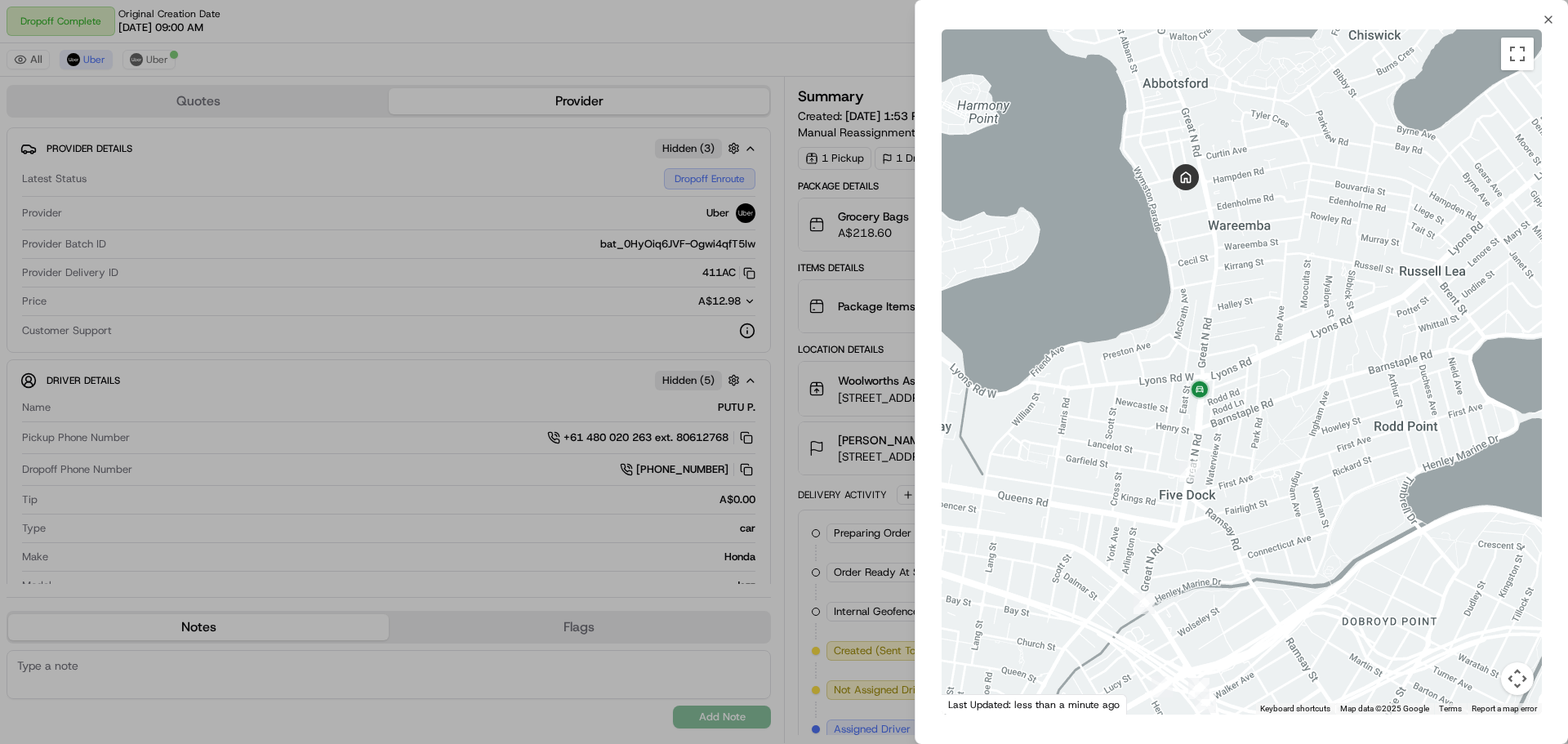
drag, startPoint x: 1239, startPoint y: 189, endPoint x: 1230, endPoint y: 313, distance: 124.3
click at [1230, 313] on div at bounding box center [1242, 372] width 601 height 685
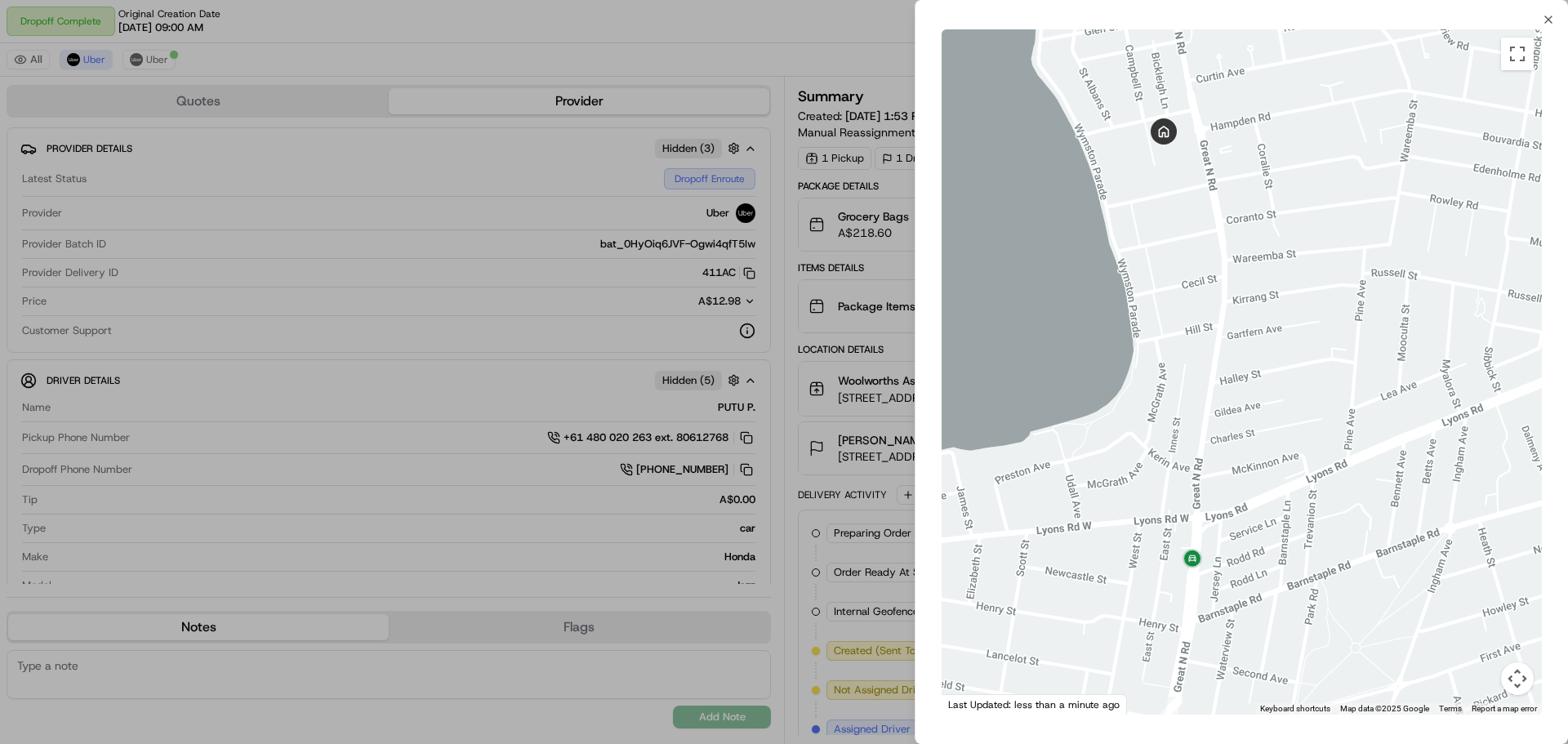
drag, startPoint x: 1229, startPoint y: 325, endPoint x: 1230, endPoint y: 415, distance: 90.0
click at [1230, 415] on div at bounding box center [1242, 372] width 601 height 685
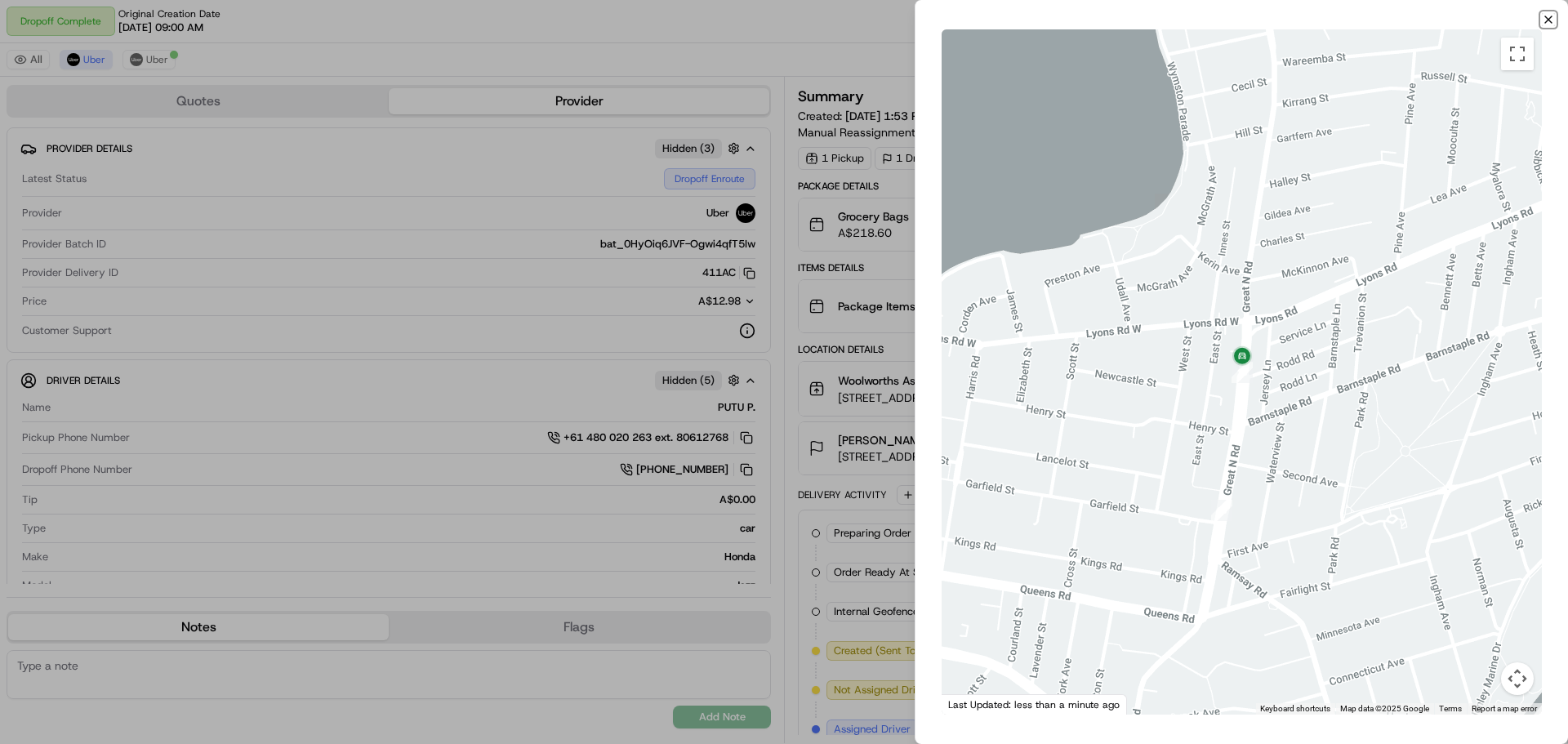
click at [1553, 19] on icon "button" at bounding box center [1548, 19] width 13 height 13
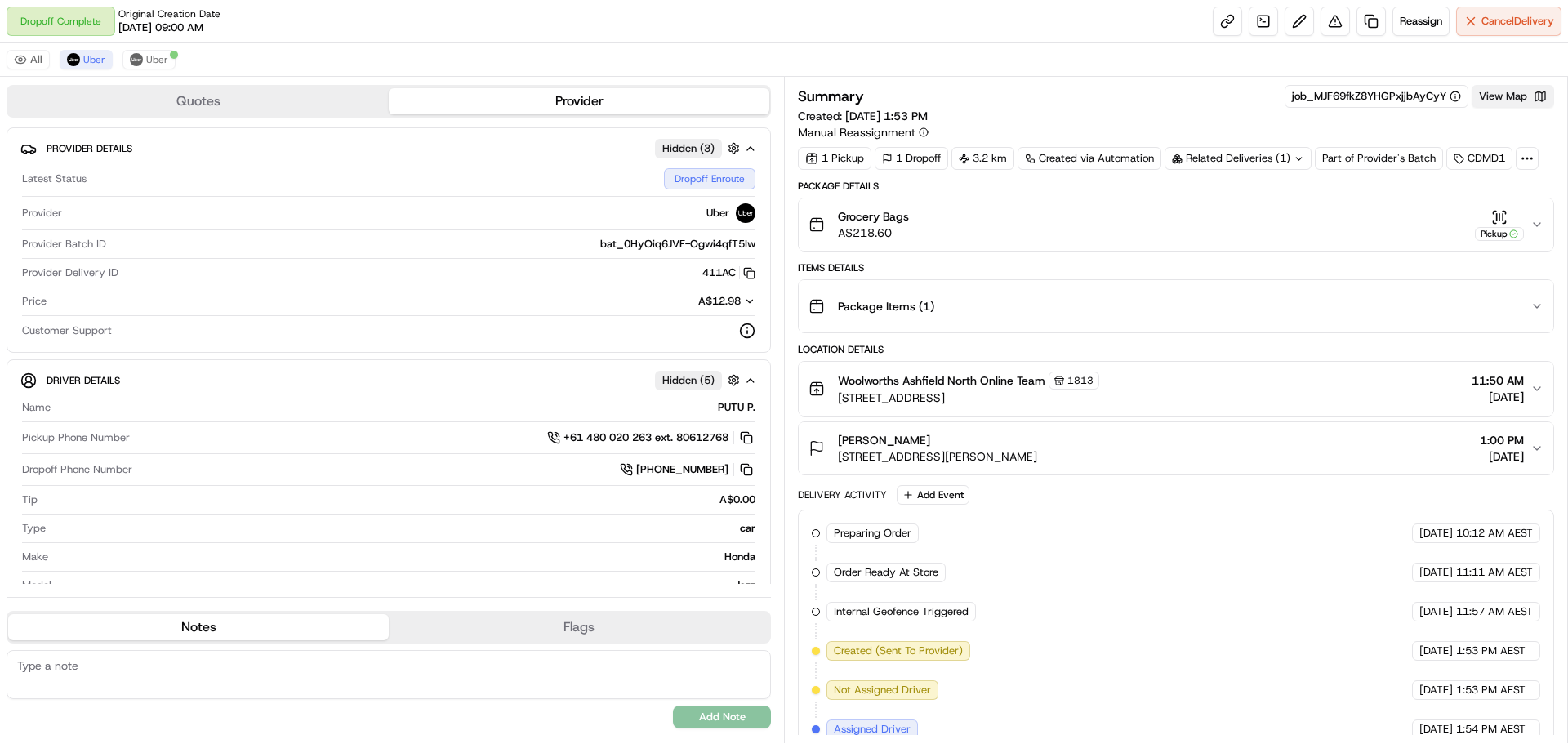
click at [1504, 98] on button "View Map" at bounding box center [1512, 96] width 83 height 22
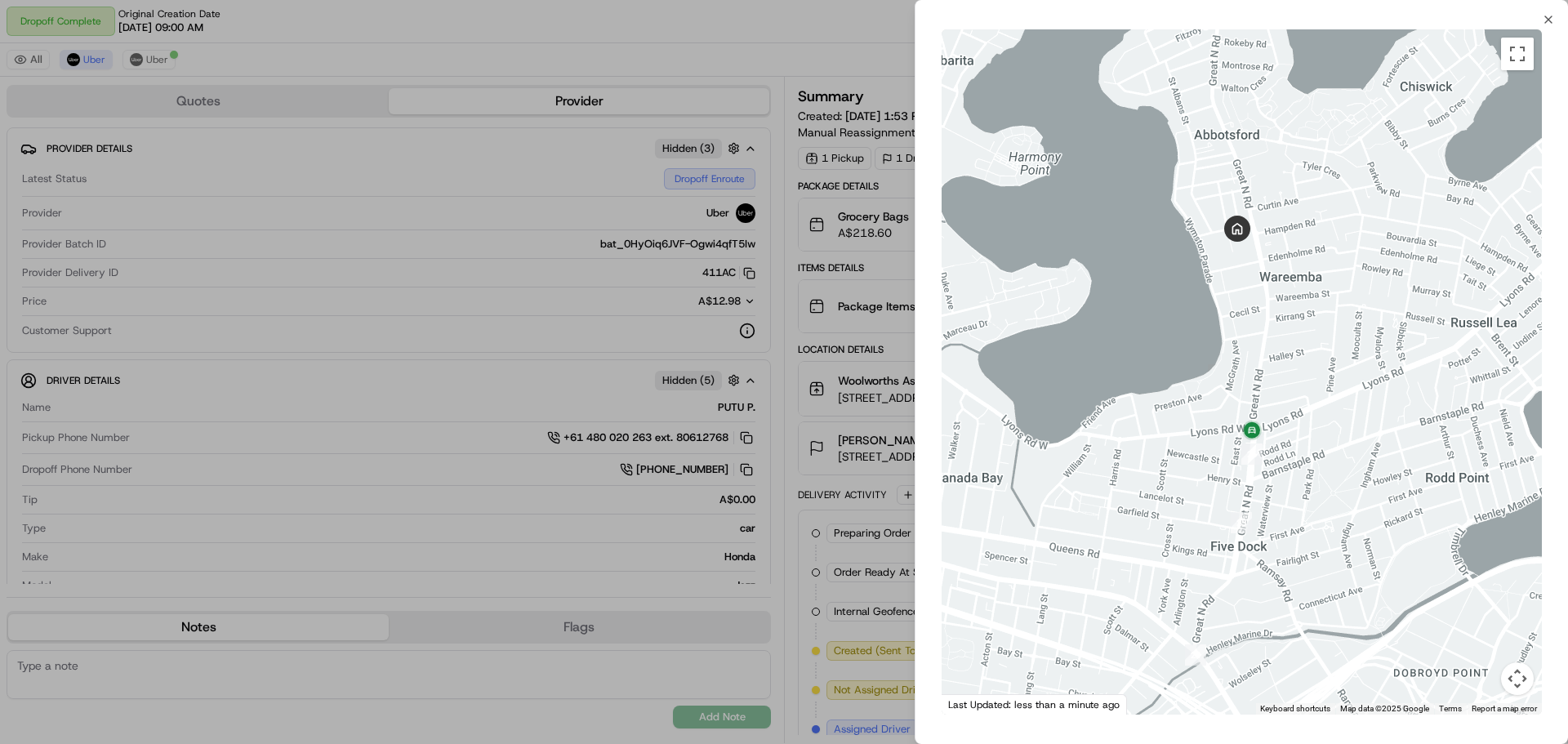
drag, startPoint x: 1265, startPoint y: 290, endPoint x: 1267, endPoint y: 405, distance: 115.0
click at [1267, 405] on div at bounding box center [1242, 372] width 601 height 685
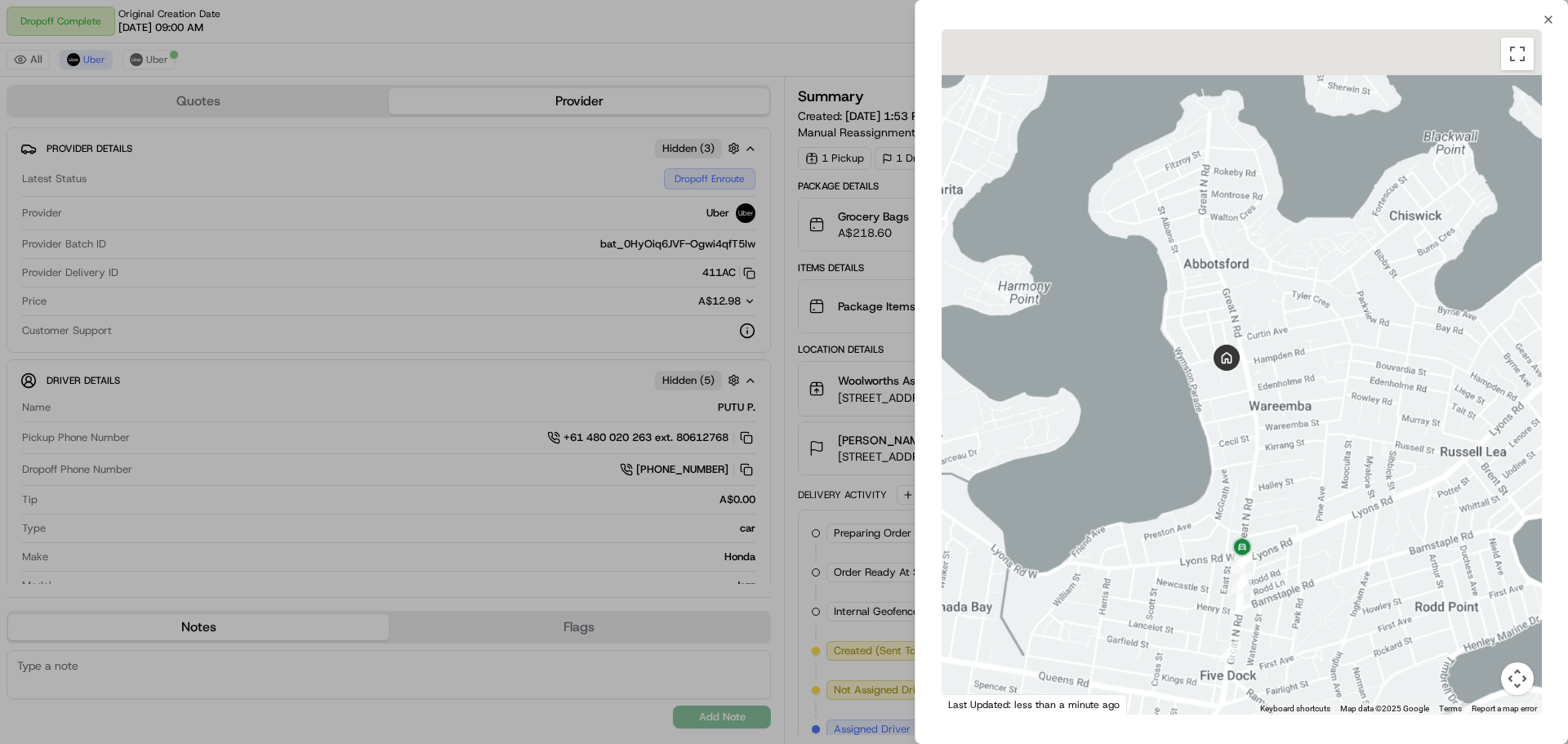
drag, startPoint x: 1276, startPoint y: 405, endPoint x: 1274, endPoint y: 516, distance: 111.0
click at [1274, 516] on div at bounding box center [1242, 372] width 601 height 685
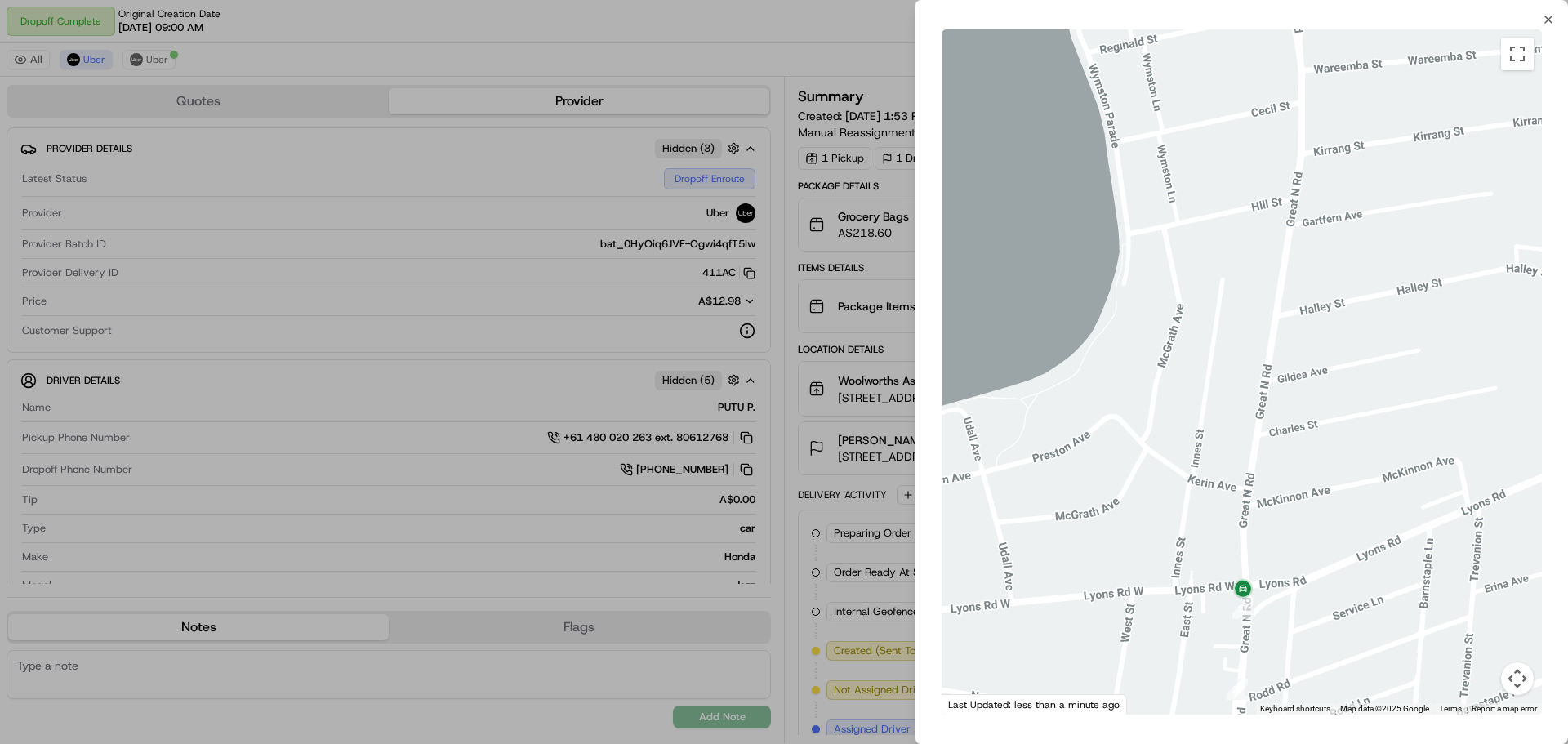
click at [825, 349] on div at bounding box center [784, 372] width 1568 height 744
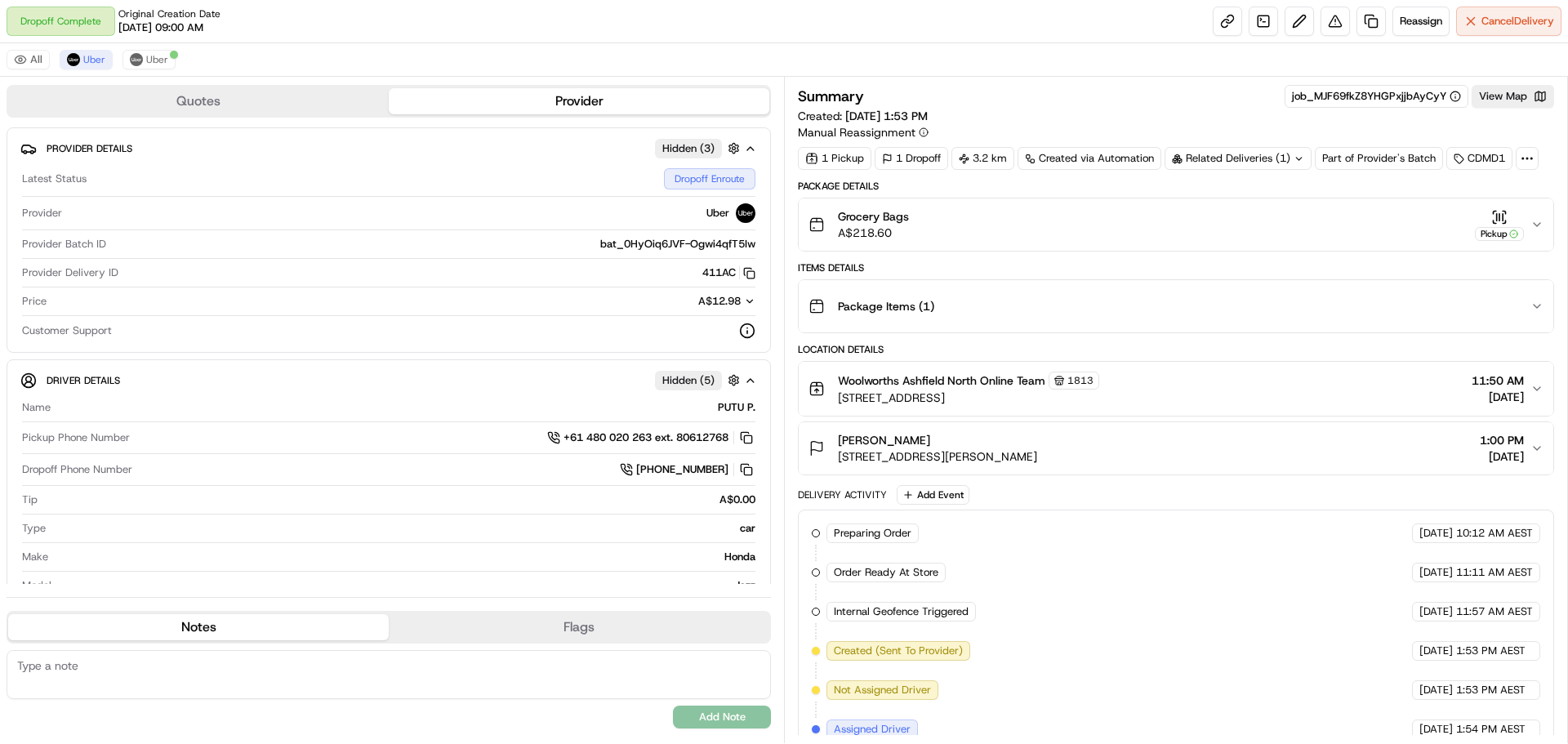
drag, startPoint x: 1106, startPoint y: 447, endPoint x: 853, endPoint y: 455, distance: 253.1
click at [853, 455] on div "[PERSON_NAME] [STREET_ADDRESS][PERSON_NAME] 1:00 PM [DATE]" at bounding box center [1169, 449] width 722 height 33
click at [847, 456] on span "[STREET_ADDRESS][PERSON_NAME]" at bounding box center [937, 456] width 199 height 17
drag, startPoint x: 837, startPoint y: 458, endPoint x: 1079, endPoint y: 462, distance: 242.0
click at [1079, 462] on div "[PERSON_NAME] [STREET_ADDRESS][PERSON_NAME] 1:00 PM [DATE]" at bounding box center [1169, 449] width 722 height 33
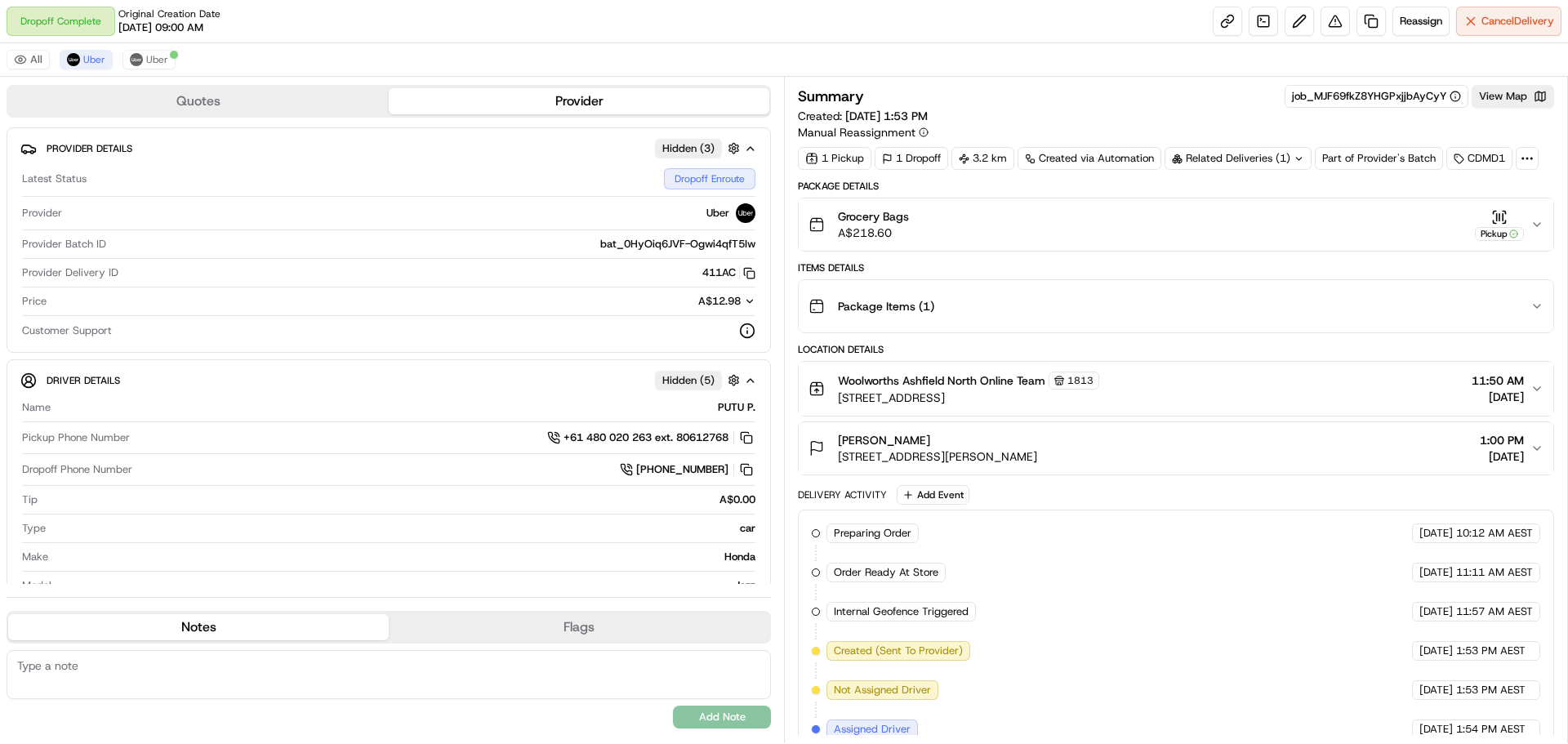
copy span "[STREET_ADDRESS][PERSON_NAME]"
click at [1508, 88] on button "View Map" at bounding box center [1512, 96] width 83 height 22
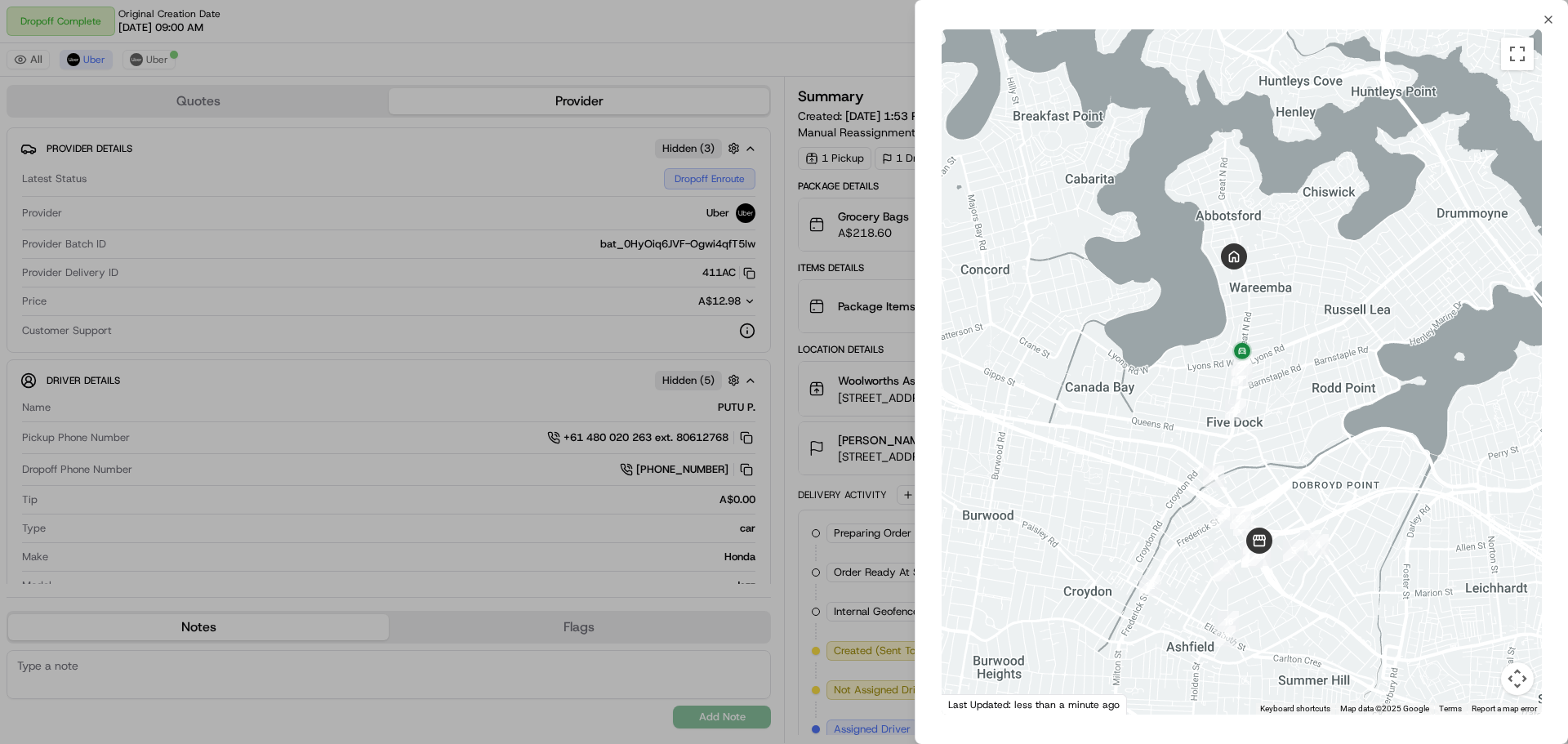
drag, startPoint x: 1249, startPoint y: 305, endPoint x: 1235, endPoint y: 439, distance: 134.7
click at [1235, 440] on div "Status : Dropoff Enroute Date : [DATE] 03:46 PM" at bounding box center [1242, 372] width 601 height 685
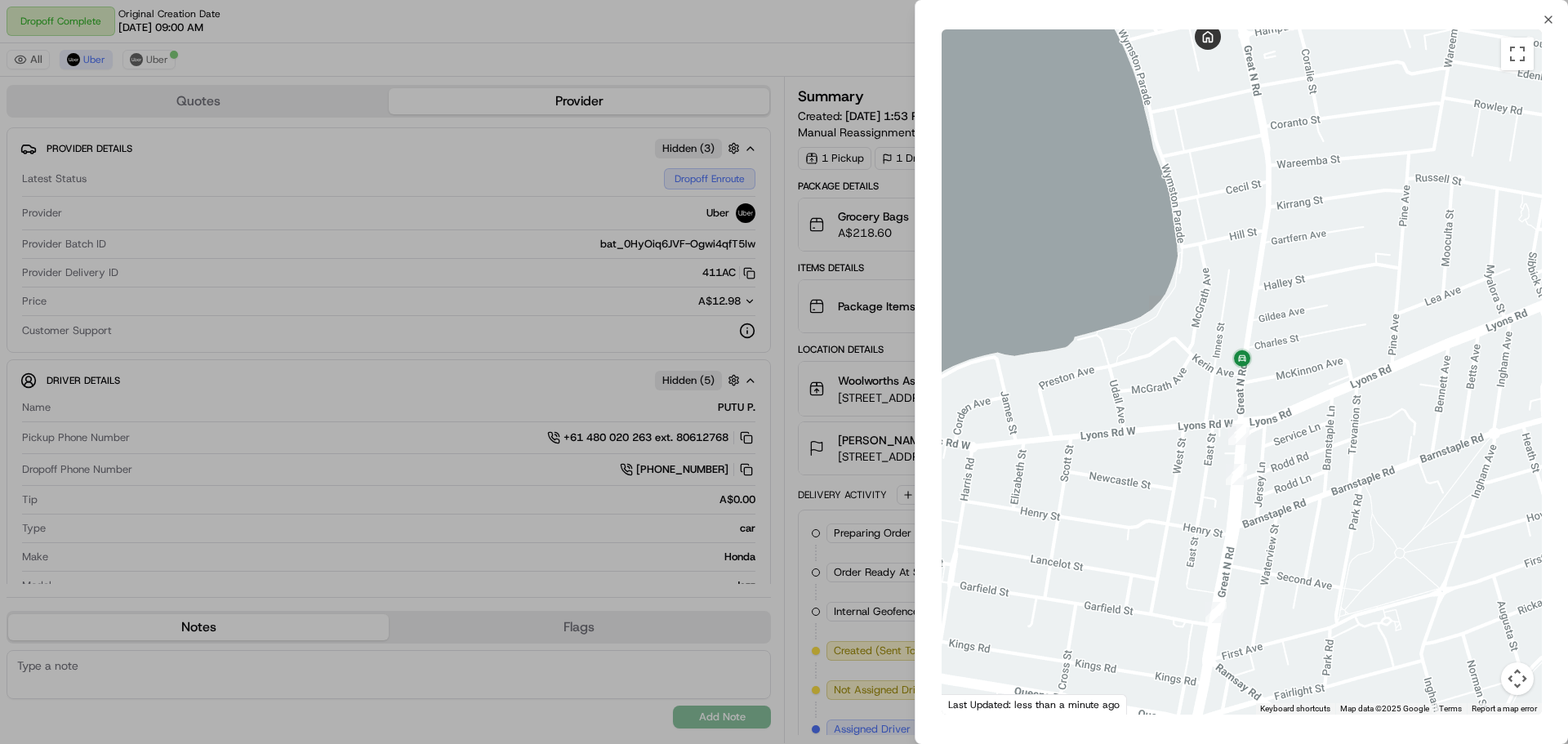
drag, startPoint x: 314, startPoint y: 116, endPoint x: 229, endPoint y: 6, distance: 139.0
click at [306, 109] on div at bounding box center [784, 372] width 1568 height 744
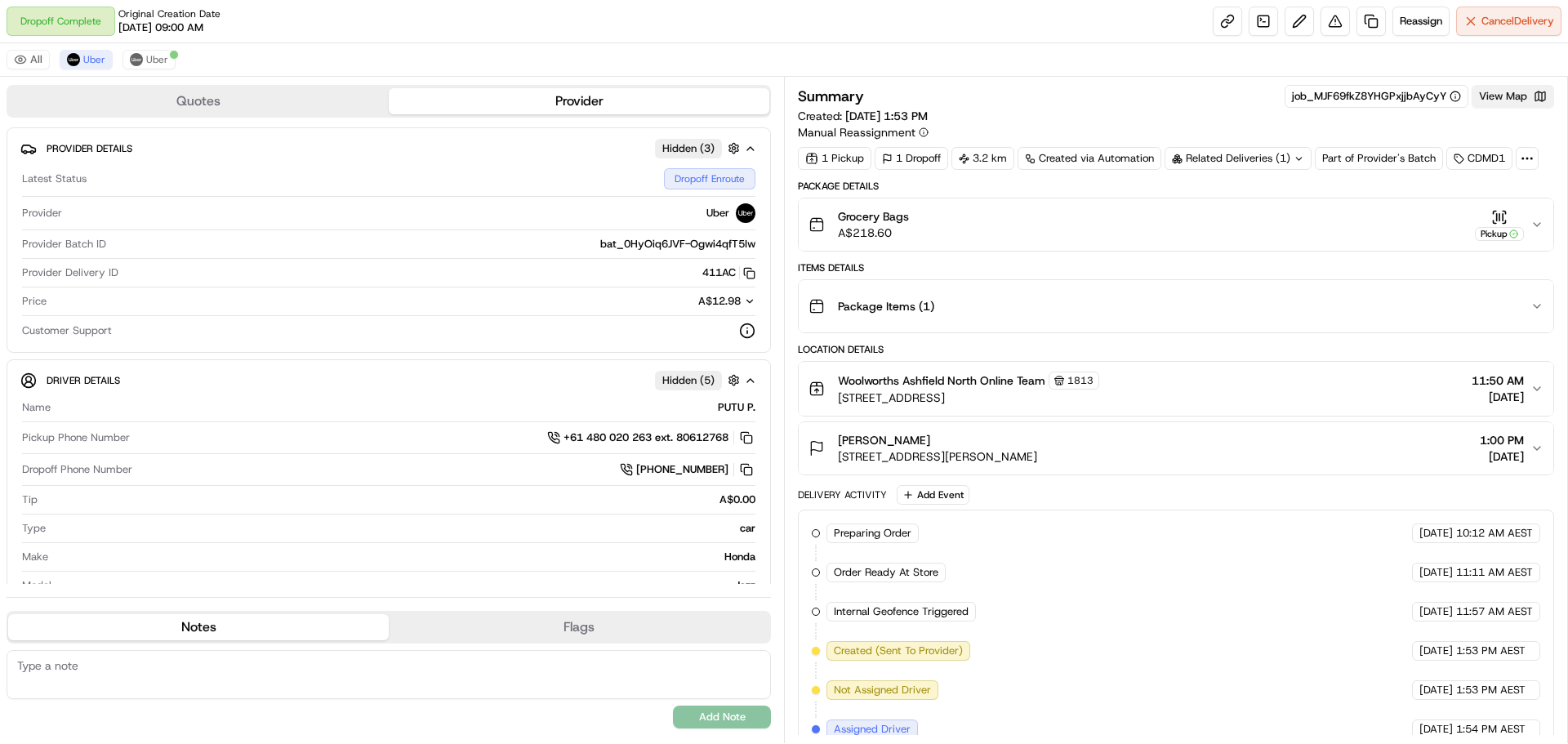
click at [1507, 93] on button "View Map" at bounding box center [1512, 96] width 83 height 22
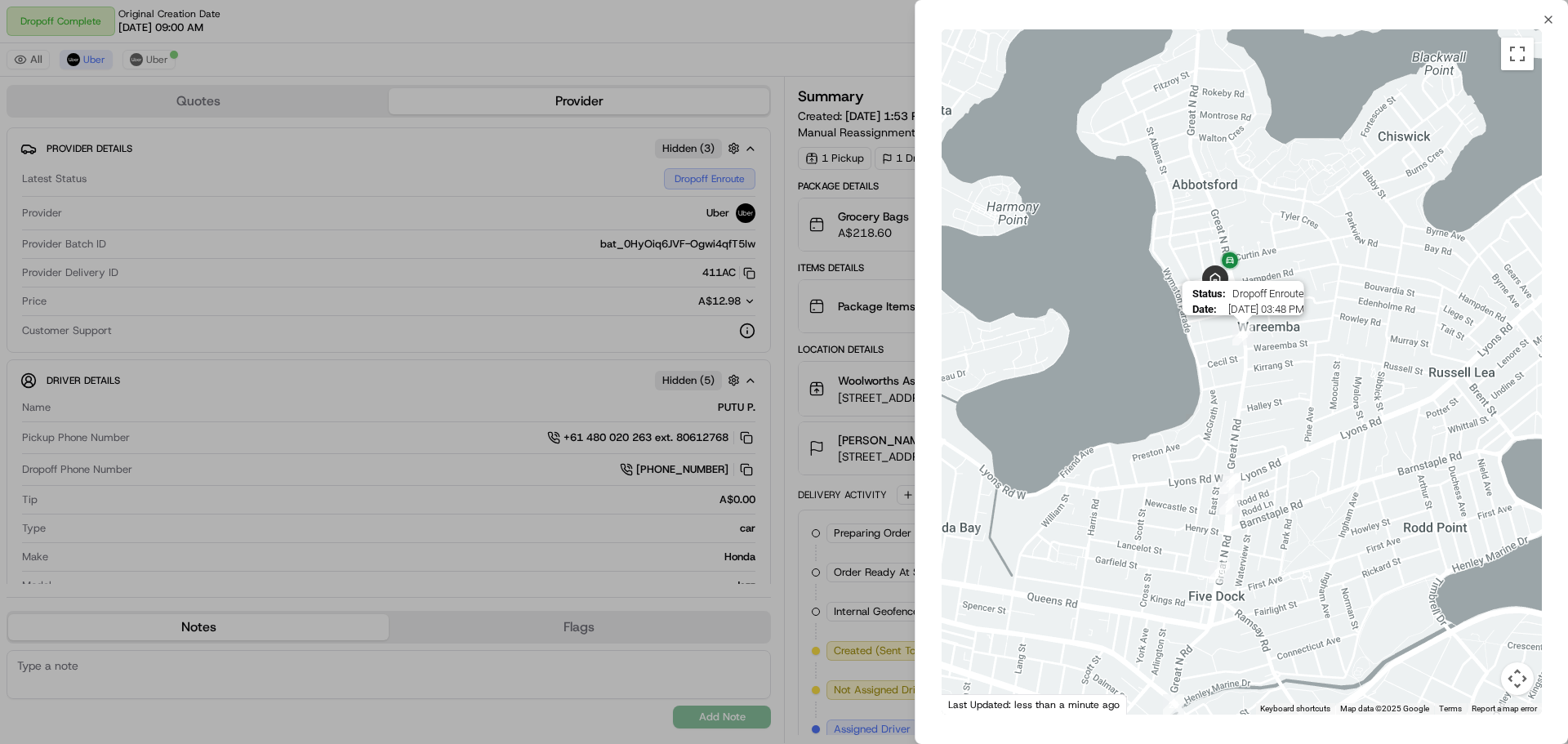
drag, startPoint x: 1244, startPoint y: 212, endPoint x: 1245, endPoint y: 339, distance: 127.0
click at [1245, 339] on img "28" at bounding box center [1243, 335] width 21 height 21
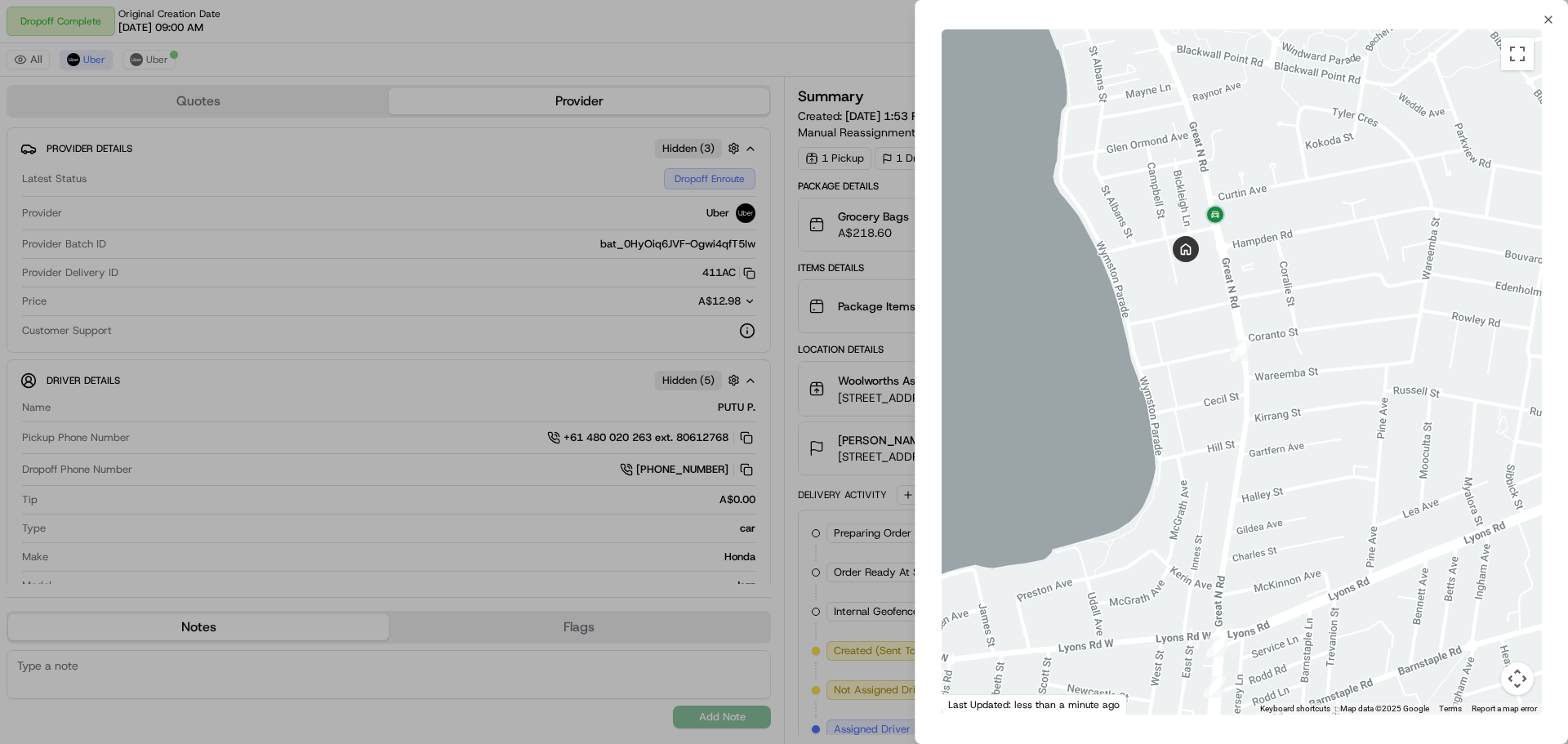
drag, startPoint x: 1231, startPoint y: 239, endPoint x: 1252, endPoint y: 334, distance: 97.3
click at [1252, 334] on div at bounding box center [1242, 372] width 601 height 685
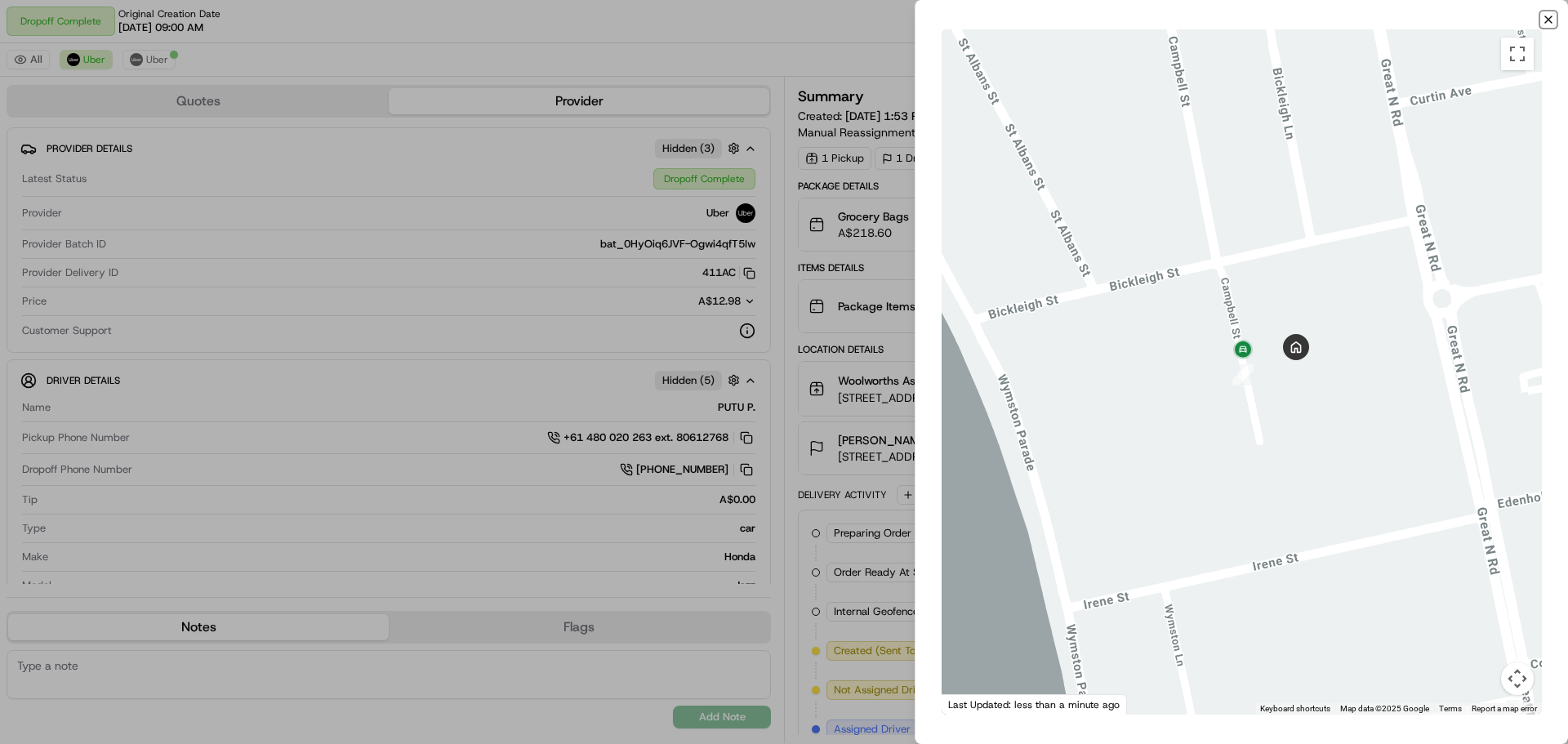
click at [1548, 19] on icon "button" at bounding box center [1548, 19] width 13 height 13
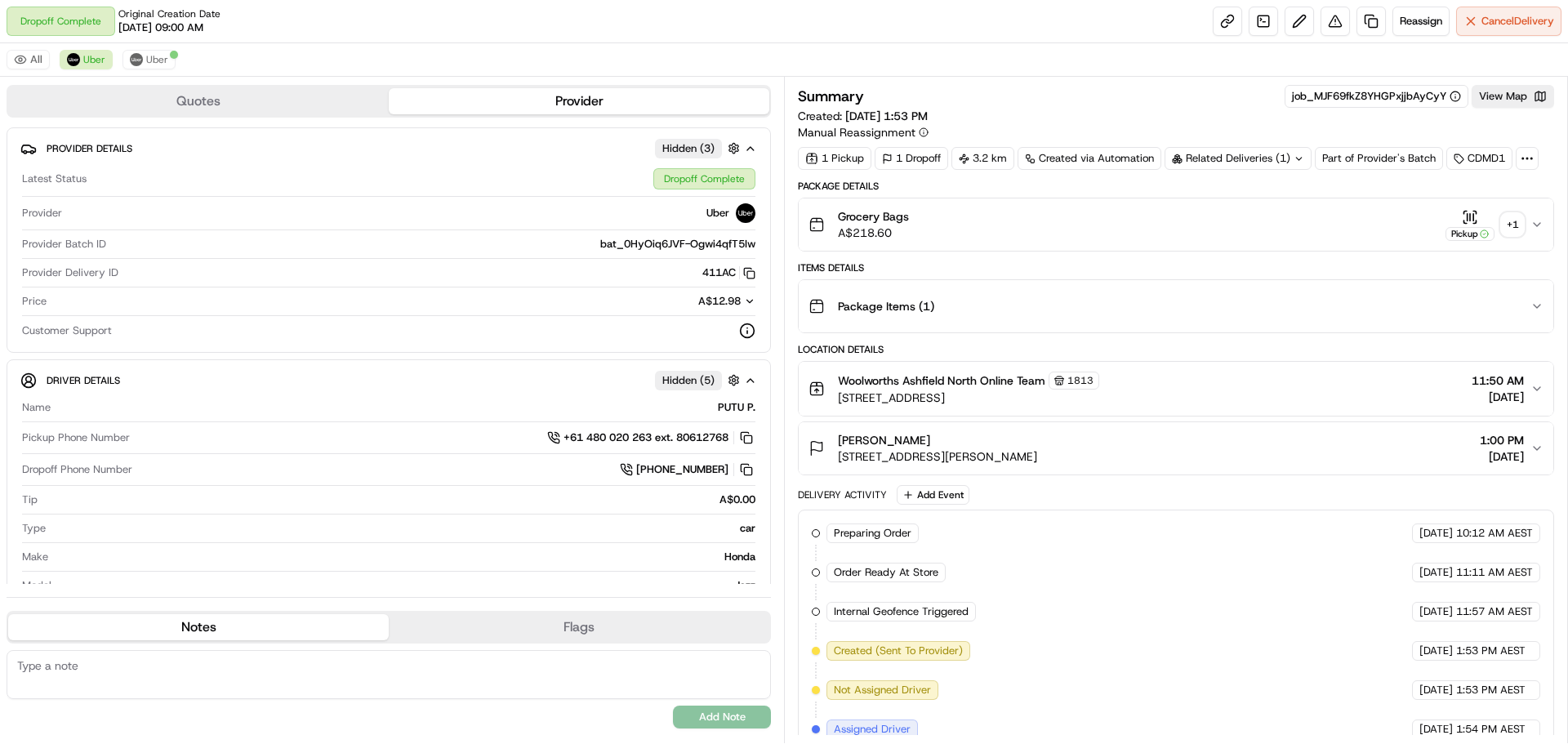
click at [1518, 224] on div "+ 1" at bounding box center [1512, 224] width 22 height 22
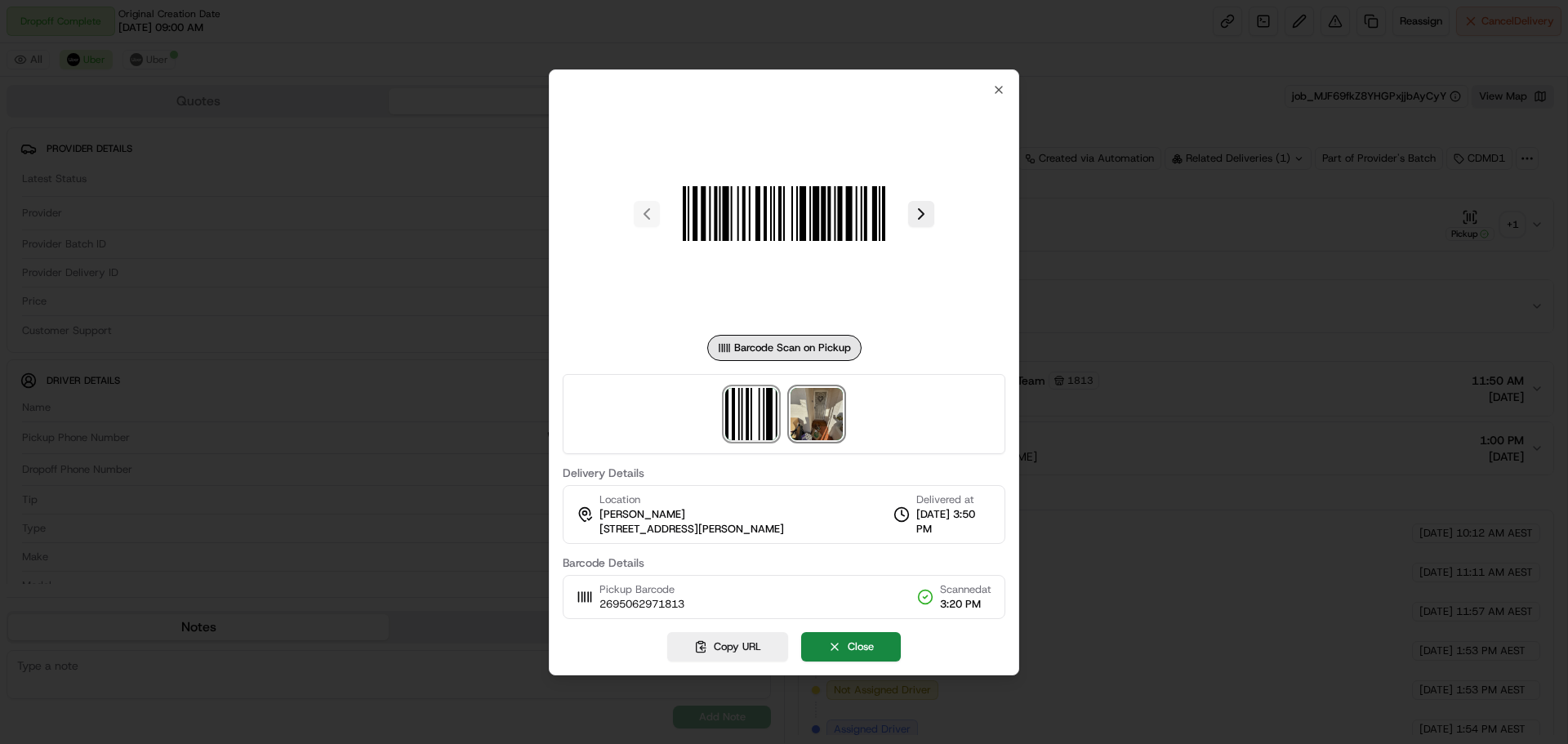
click at [802, 430] on img at bounding box center [817, 414] width 53 height 53
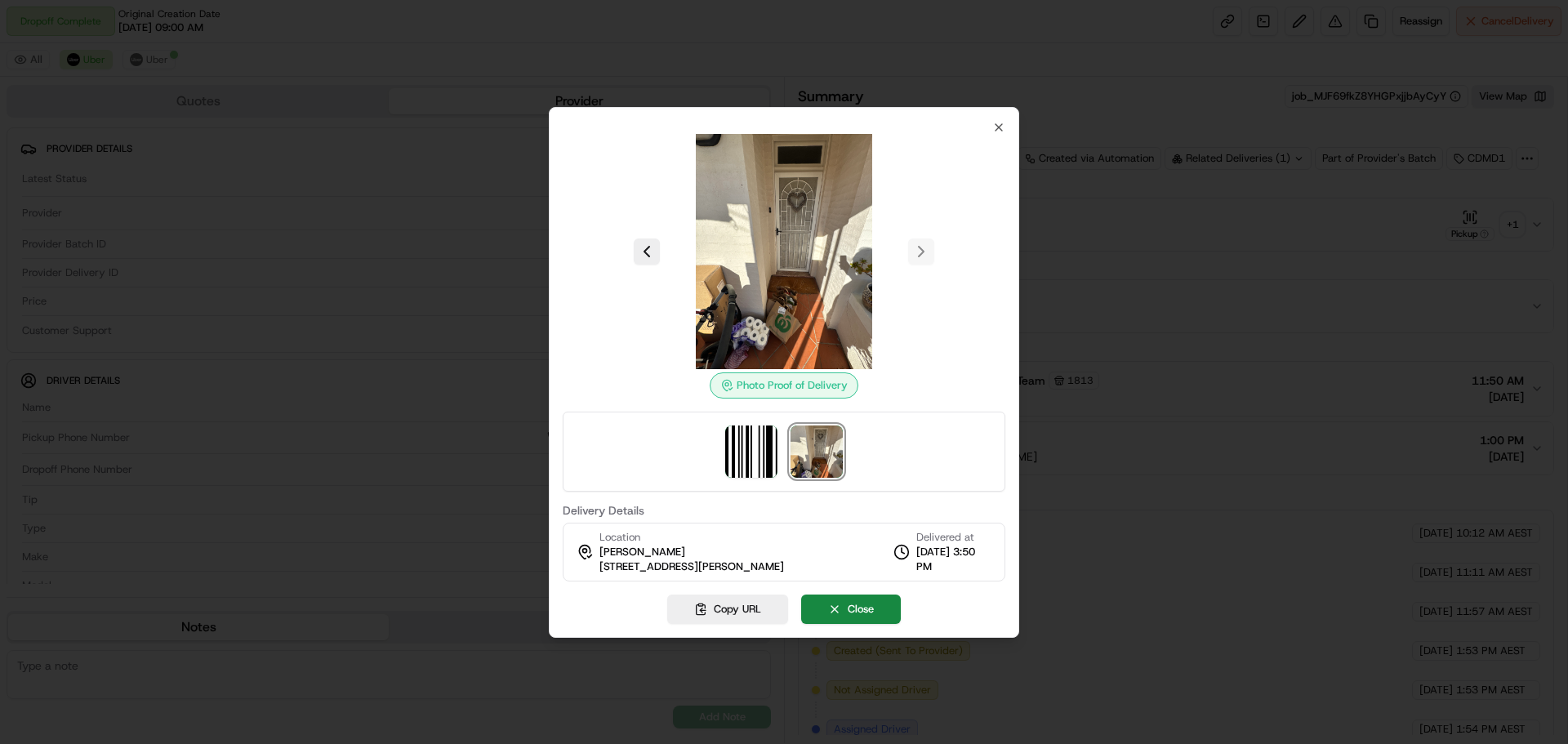
click at [1011, 121] on div "Photo Proof of Delivery Delivery Details Location [PERSON_NAME] [STREET_ADDRESS…" at bounding box center [784, 372] width 470 height 530
click at [999, 129] on icon "button" at bounding box center [999, 127] width 7 height 7
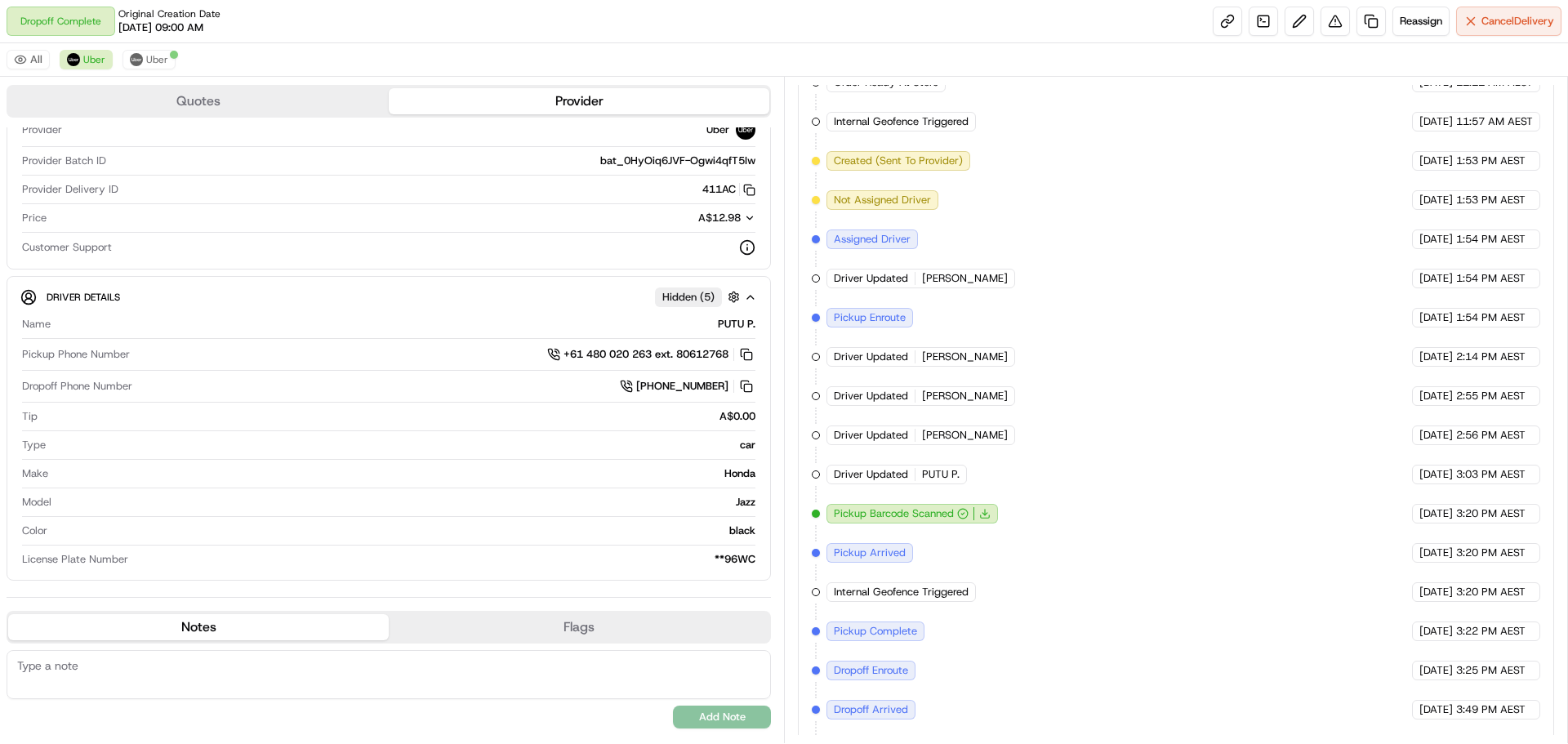
scroll to position [528, 0]
